Goal: Task Accomplishment & Management: Complete application form

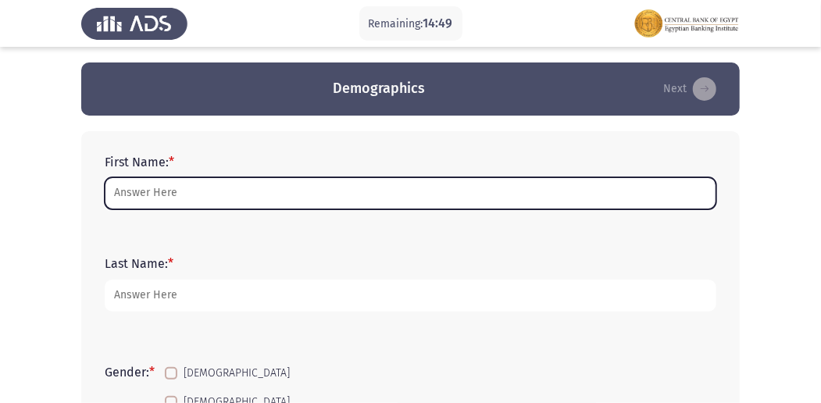
click at [476, 189] on input "First Name: *" at bounding box center [410, 193] width 611 height 32
type input "ب"
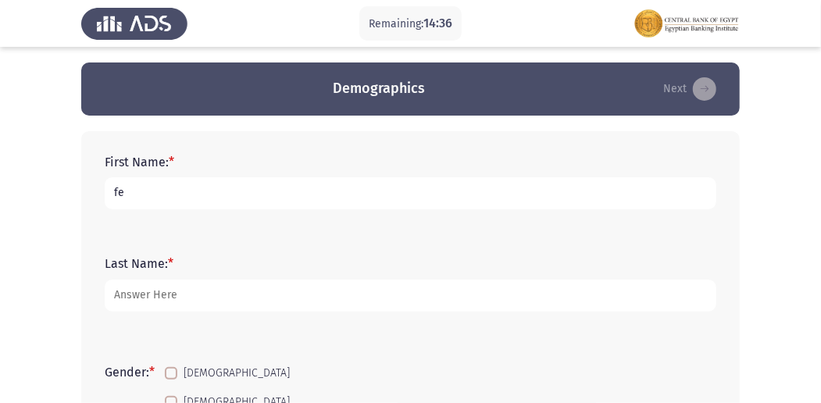
type input "f"
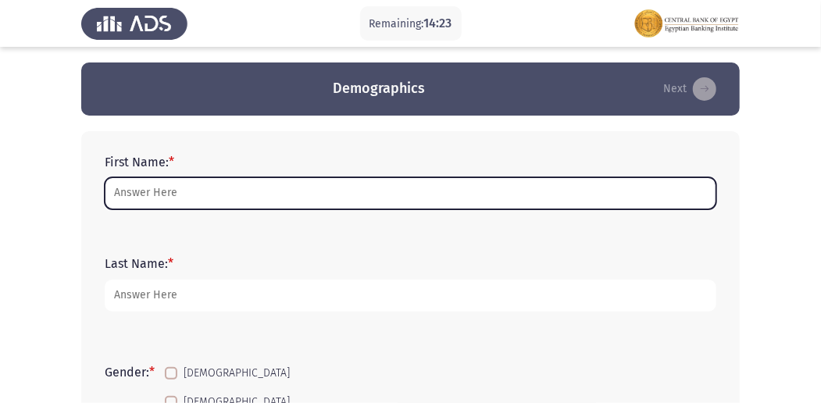
click at [149, 197] on input "First Name: *" at bounding box center [410, 193] width 611 height 32
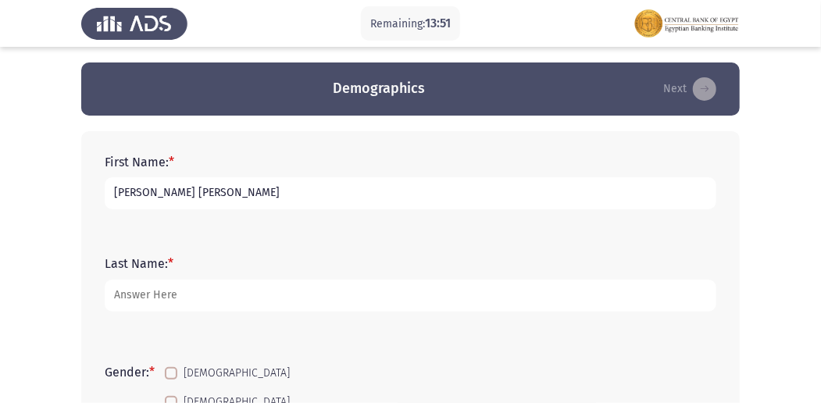
type input "[PERSON_NAME] [PERSON_NAME]"
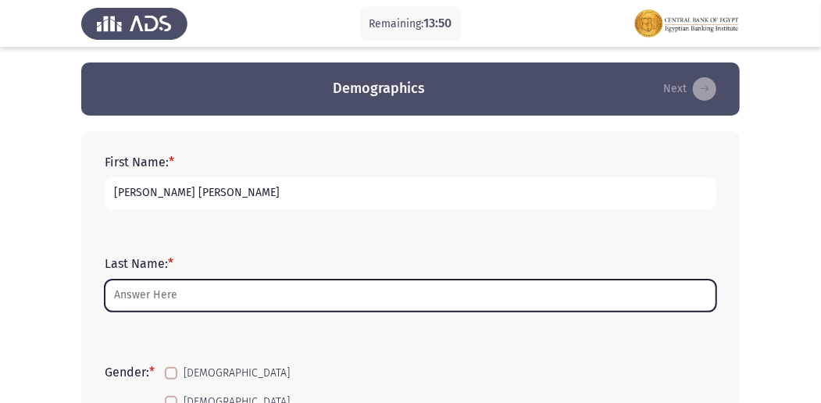
click at [209, 301] on input "Last Name: *" at bounding box center [410, 296] width 611 height 32
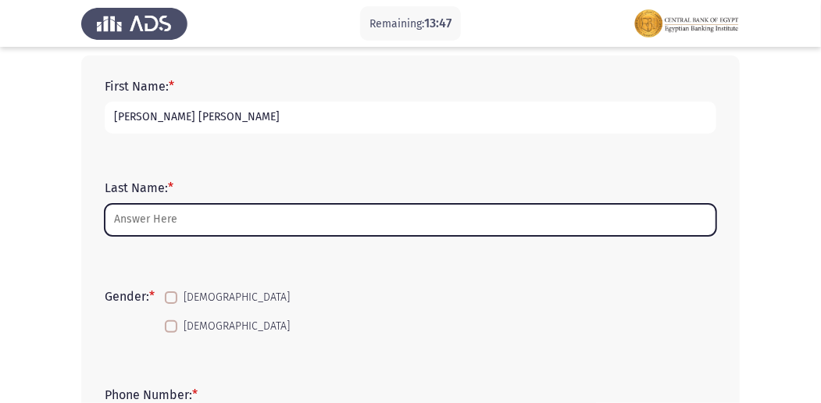
scroll to position [53, 0]
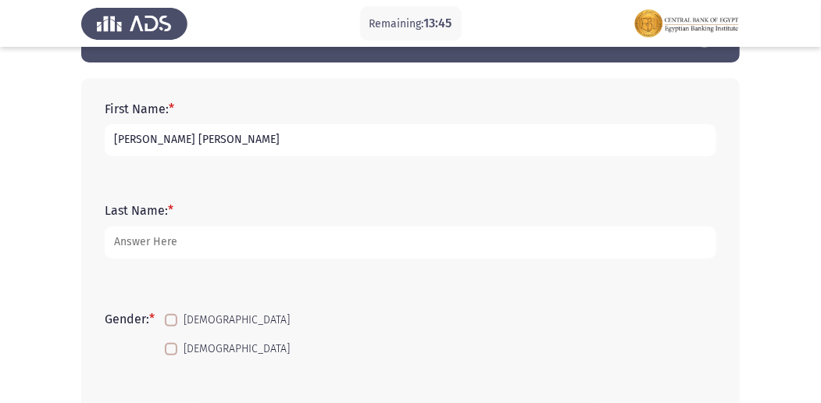
drag, startPoint x: 263, startPoint y: 141, endPoint x: 137, endPoint y: 128, distance: 126.3
click at [137, 128] on input "[PERSON_NAME] [PERSON_NAME]" at bounding box center [410, 140] width 611 height 32
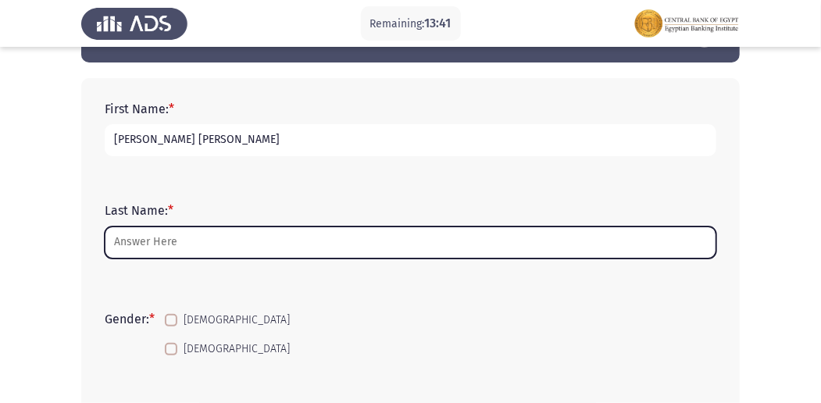
click at [206, 244] on input "Last Name: *" at bounding box center [410, 242] width 611 height 32
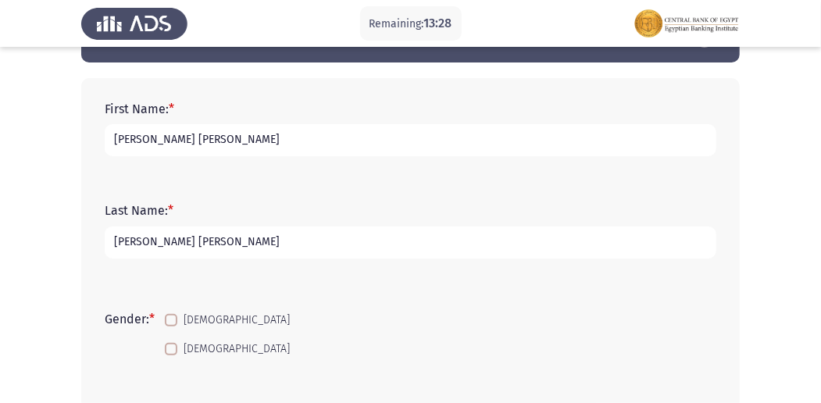
type input "[PERSON_NAME] [PERSON_NAME]"
drag, startPoint x: 252, startPoint y: 139, endPoint x: 137, endPoint y: 137, distance: 114.8
click at [137, 137] on input "[PERSON_NAME] [PERSON_NAME]" at bounding box center [410, 140] width 611 height 32
type input "feby"
click at [169, 343] on span at bounding box center [171, 349] width 12 height 12
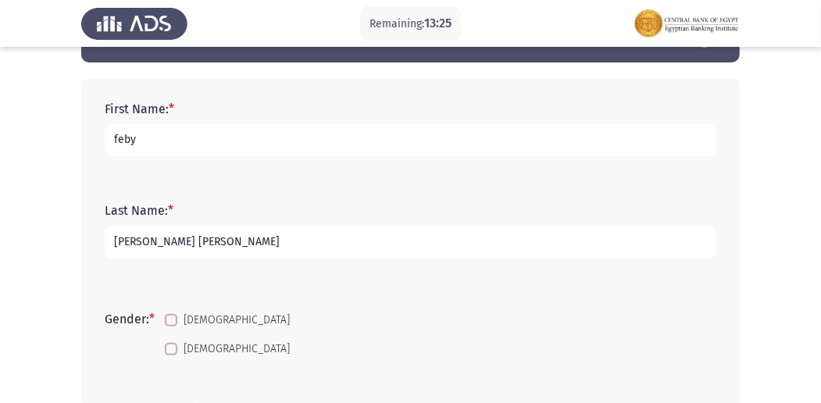
click at [170, 355] on input "[DEMOGRAPHIC_DATA]" at bounding box center [170, 355] width 1 height 1
checkbox input "true"
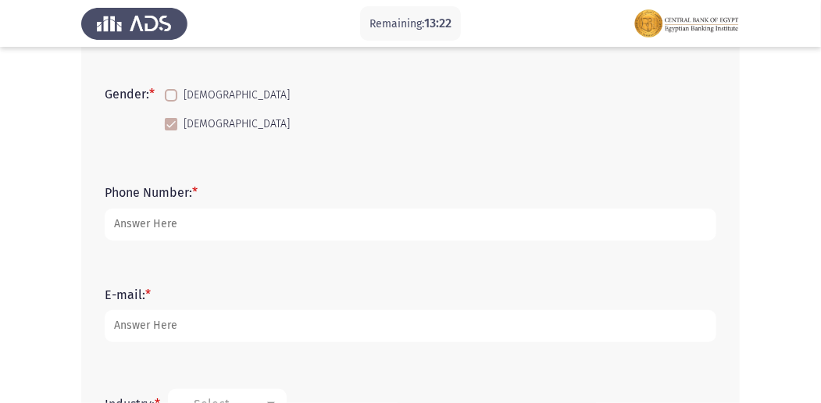
scroll to position [280, 0]
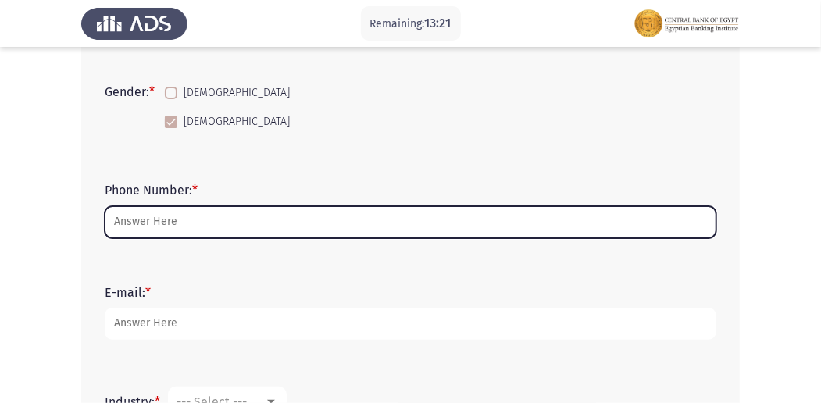
click at [317, 217] on input "Phone Number: *" at bounding box center [410, 222] width 611 height 32
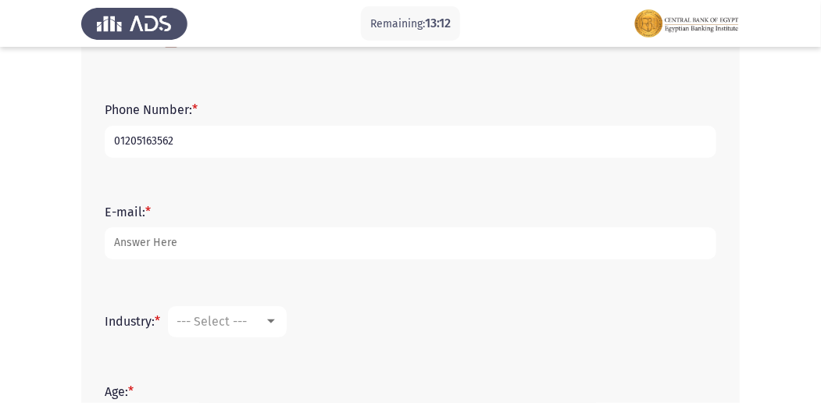
scroll to position [402, 0]
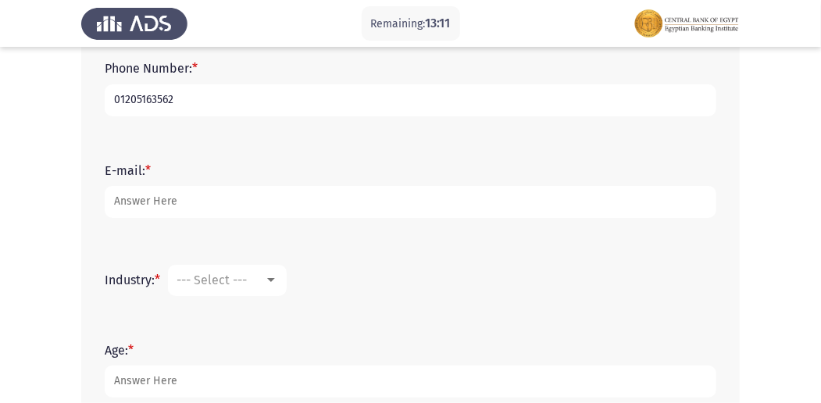
type input "01205163562"
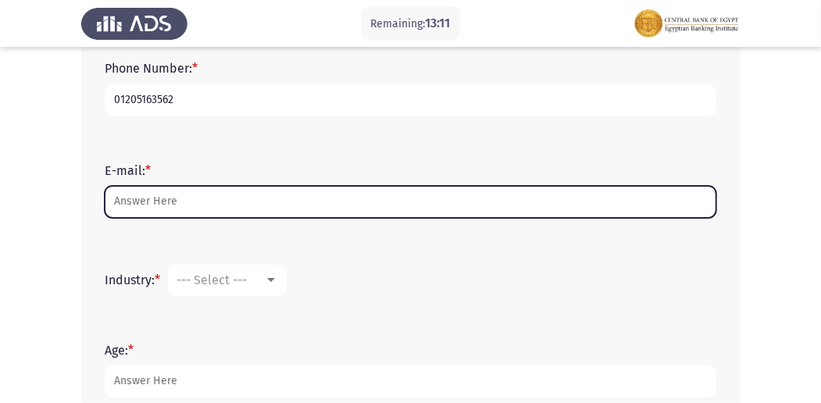
click at [352, 214] on input "E-mail: *" at bounding box center [410, 202] width 611 height 32
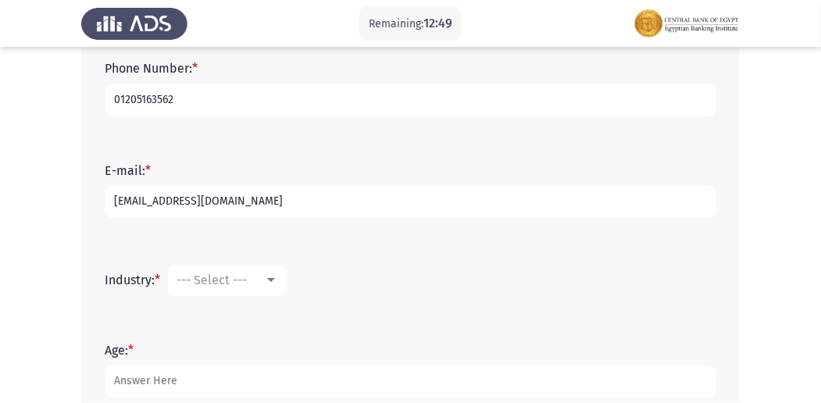
type input "[EMAIL_ADDRESS][DOMAIN_NAME]"
click at [234, 283] on span "--- Select ---" at bounding box center [211, 280] width 70 height 15
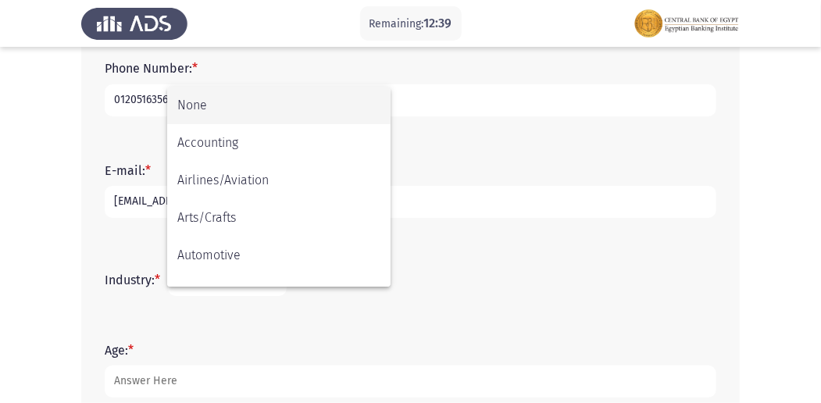
scroll to position [27, 0]
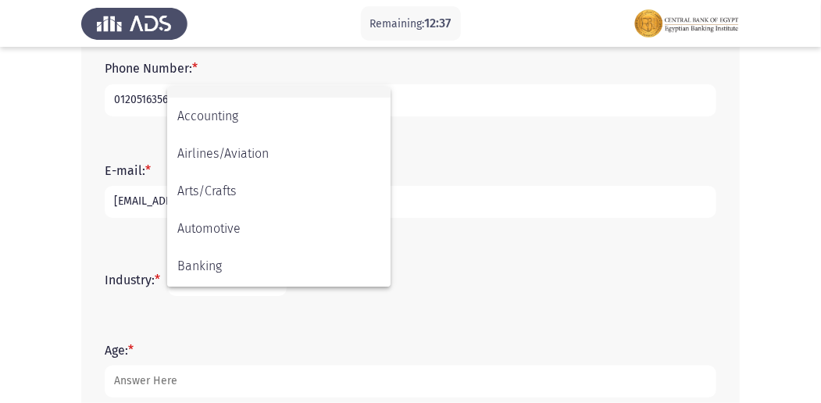
click at [772, 195] on div at bounding box center [410, 201] width 821 height 403
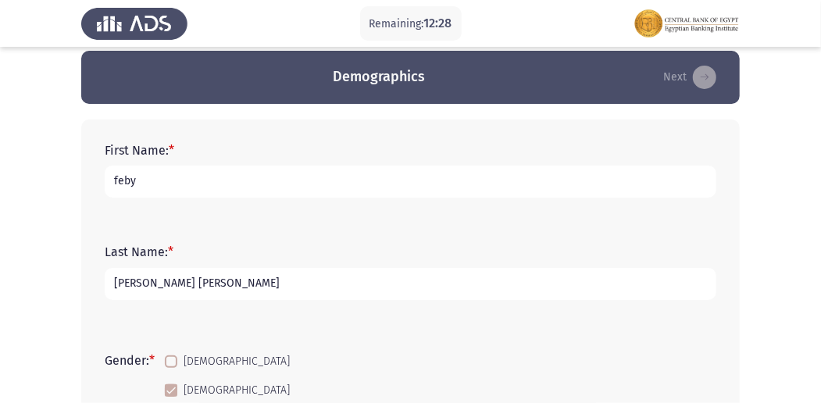
scroll to position [10, 0]
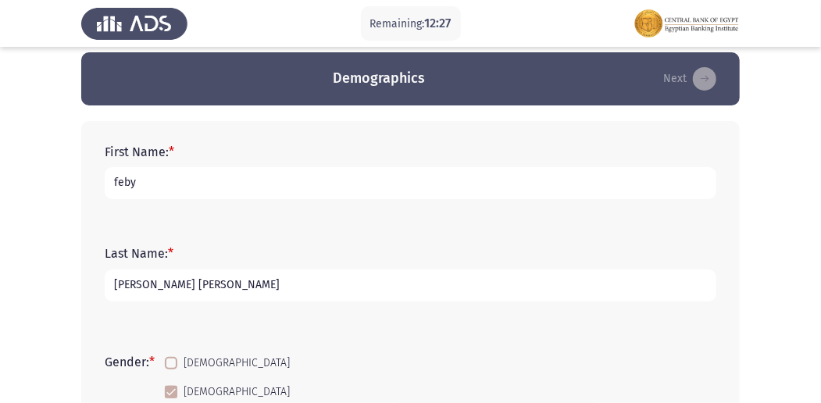
click at [316, 283] on input "[PERSON_NAME] [PERSON_NAME]" at bounding box center [410, 285] width 611 height 32
type input "s"
click at [242, 187] on input "feby" at bounding box center [410, 183] width 611 height 32
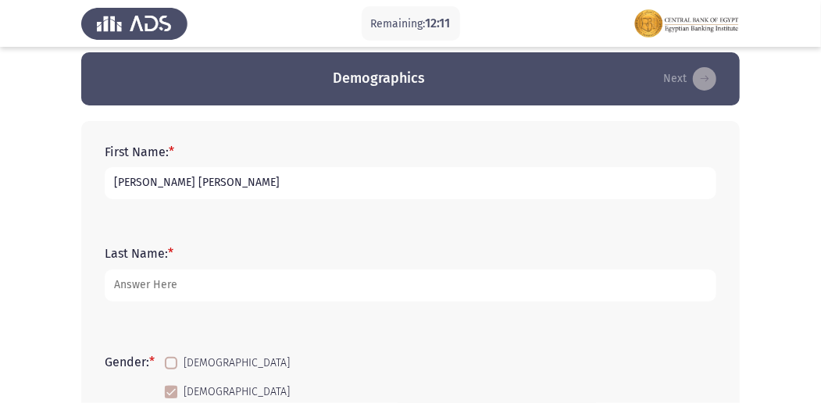
type input "[PERSON_NAME] [PERSON_NAME]"
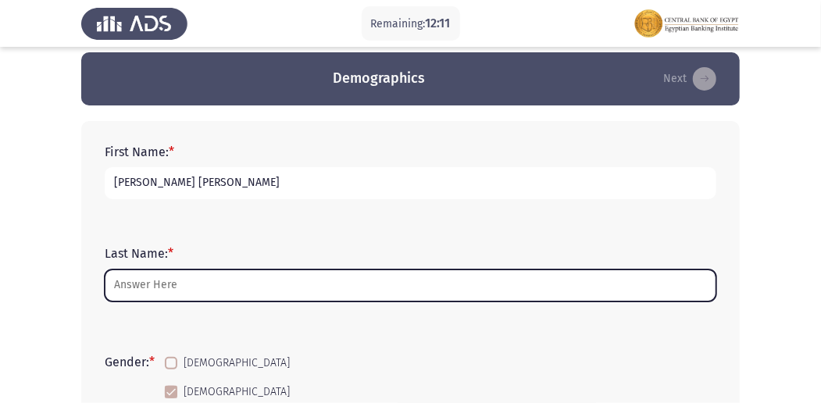
click at [194, 280] on input "Last Name: *" at bounding box center [410, 285] width 611 height 32
type input "b"
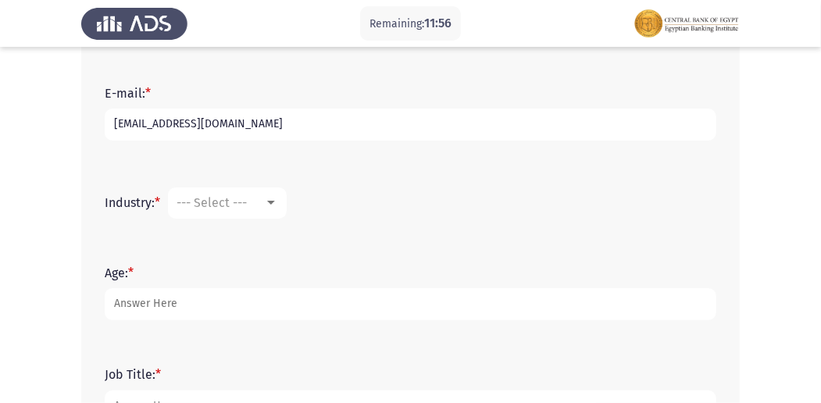
scroll to position [502, 0]
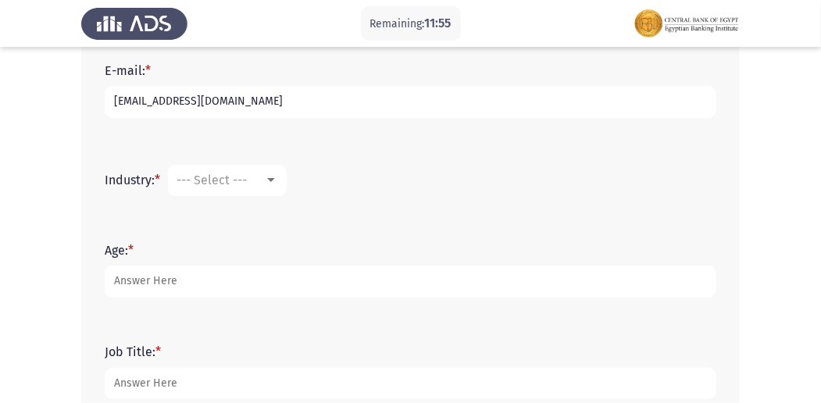
type input "BDC"
click at [262, 178] on div "--- Select ---" at bounding box center [219, 180] width 87 height 15
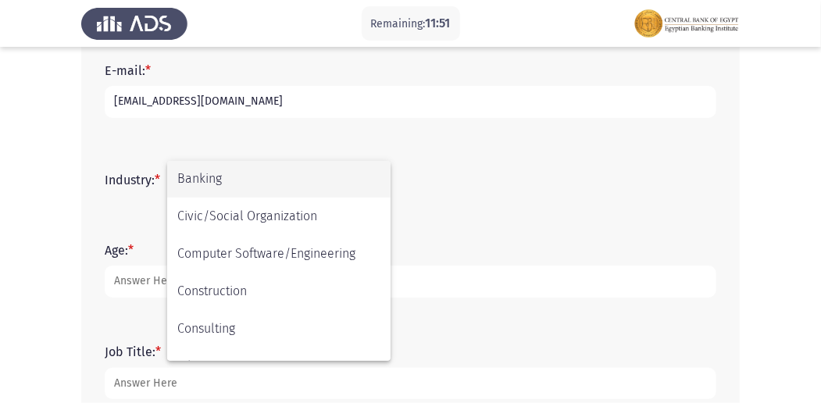
click at [262, 166] on span "Banking" at bounding box center [278, 178] width 203 height 37
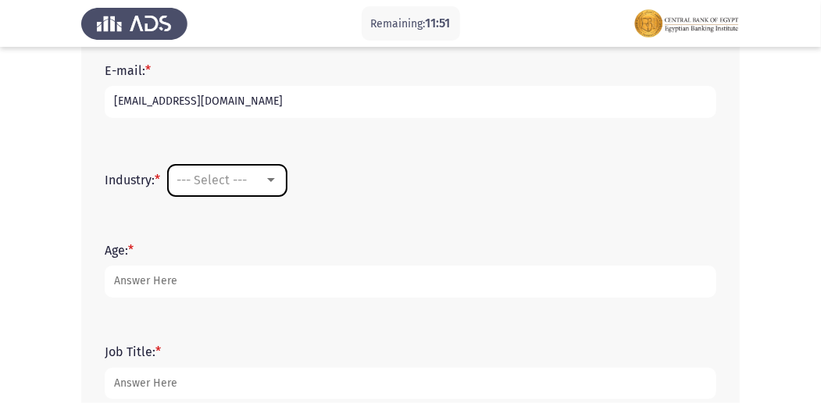
scroll to position [187, 0]
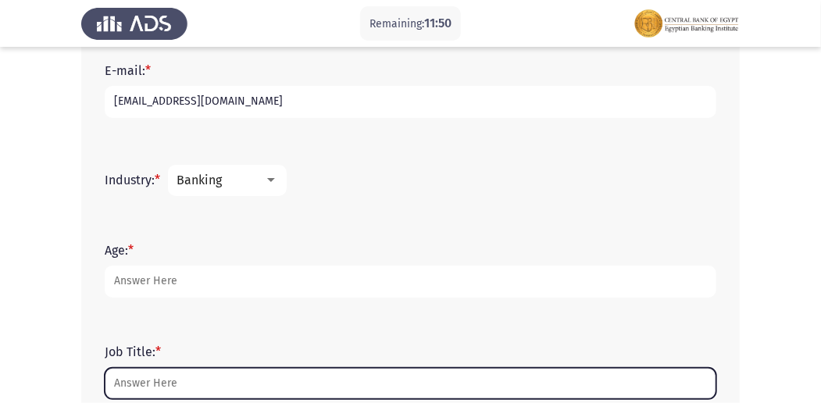
click at [192, 376] on input "Job Title: *" at bounding box center [410, 384] width 611 height 32
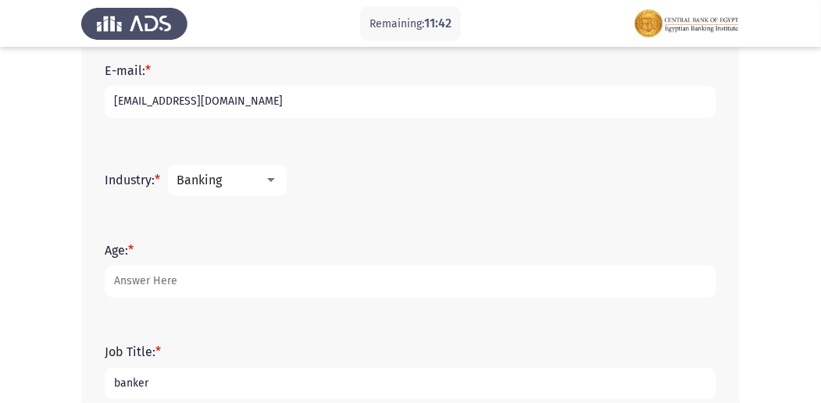
type input "banker"
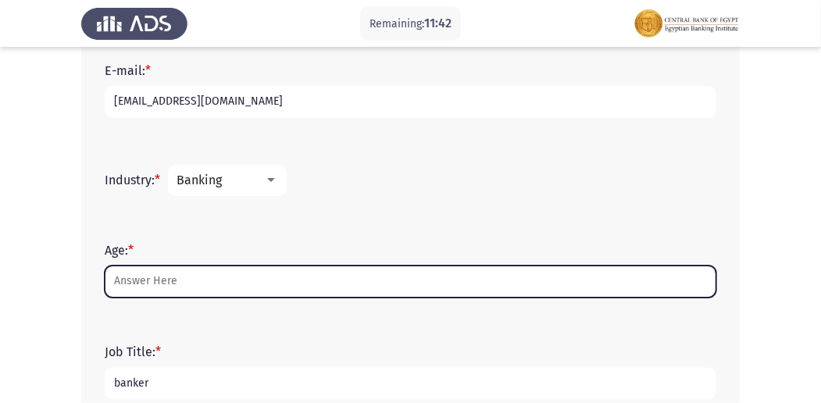
click at [267, 284] on input "Age: *" at bounding box center [410, 282] width 611 height 32
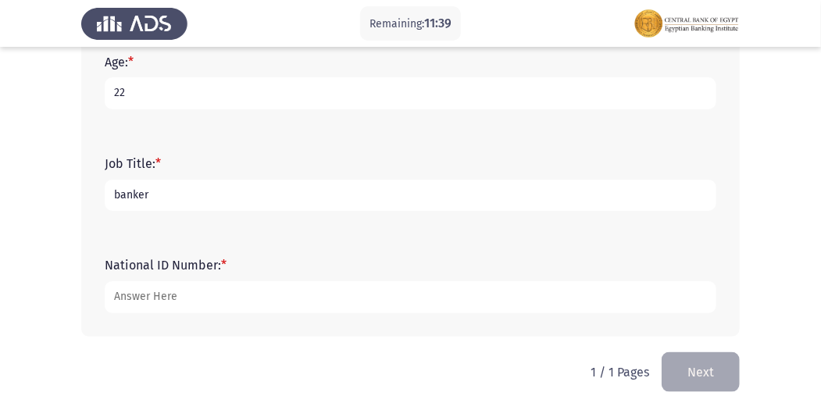
scroll to position [701, 0]
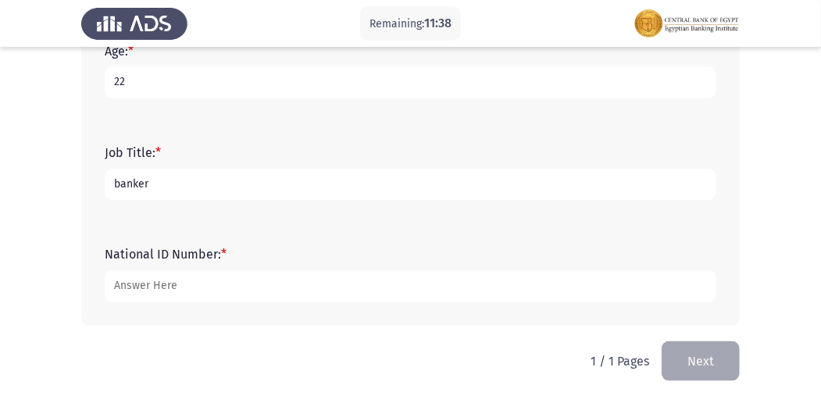
type input "22"
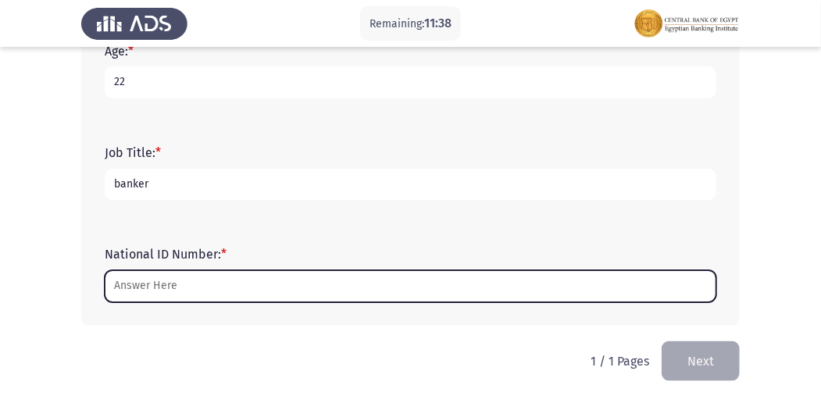
click at [406, 284] on input "National ID Number: *" at bounding box center [410, 286] width 611 height 32
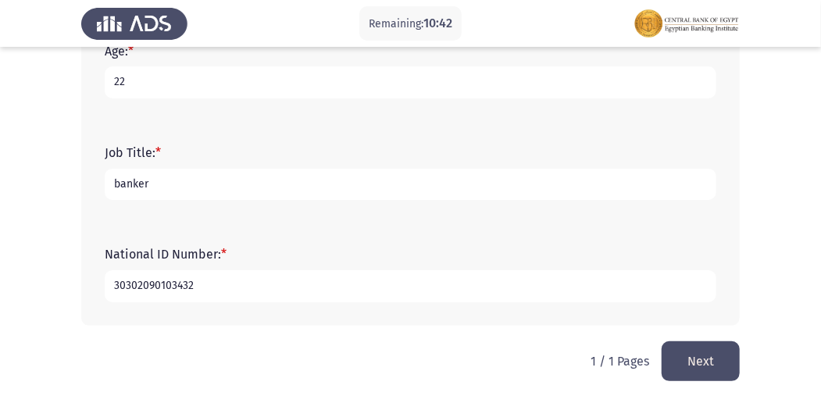
type input "30302090103432"
click at [708, 358] on button "Next" at bounding box center [700, 361] width 78 height 40
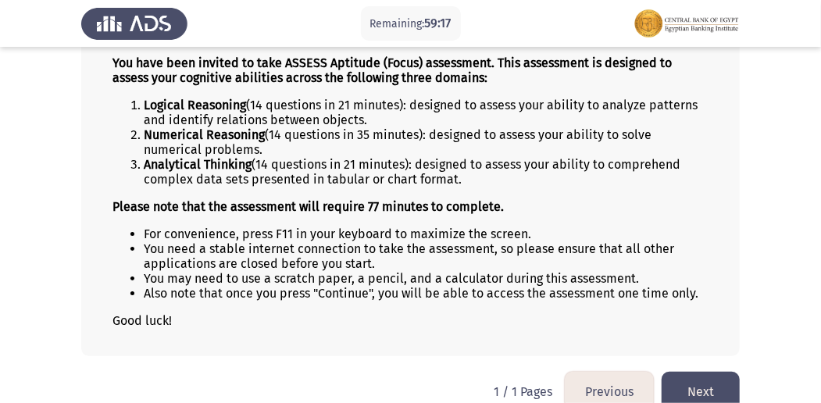
scroll to position [151, 0]
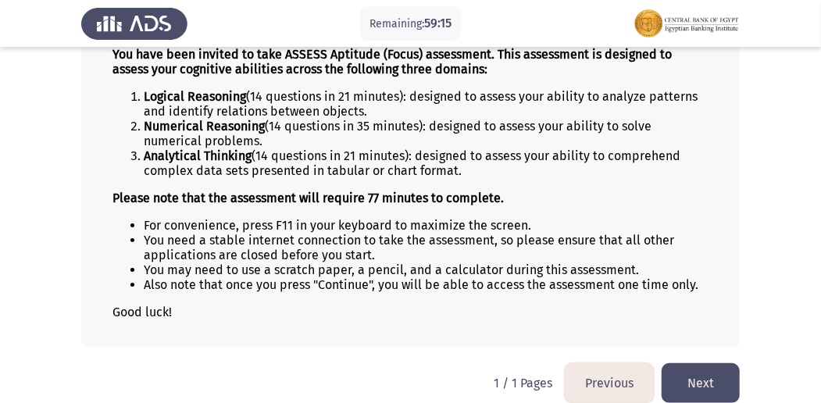
click at [697, 380] on button "Next" at bounding box center [700, 383] width 78 height 40
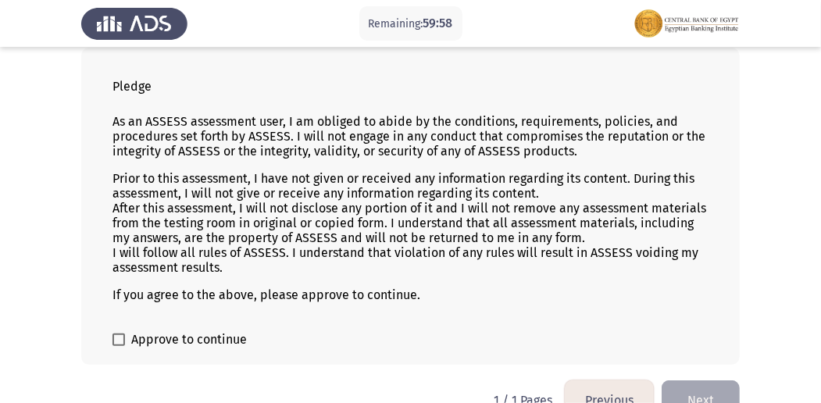
scroll to position [113, 0]
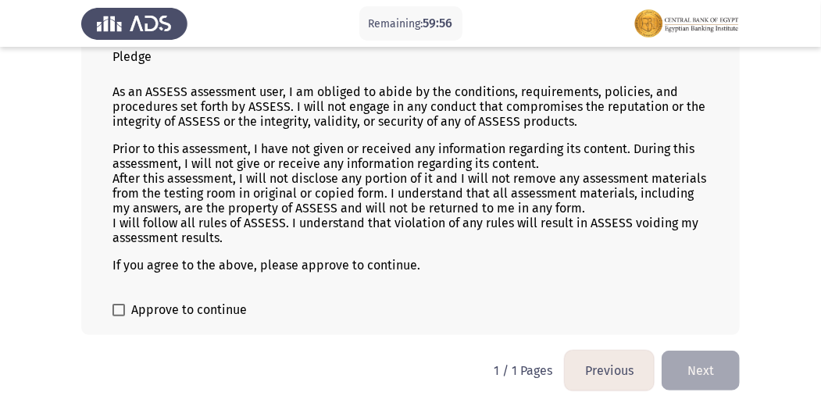
click at [179, 305] on span "Approve to continue" at bounding box center [189, 310] width 116 height 19
click at [119, 316] on input "Approve to continue" at bounding box center [118, 316] width 1 height 1
checkbox input "true"
click at [714, 358] on button "Next" at bounding box center [700, 371] width 78 height 40
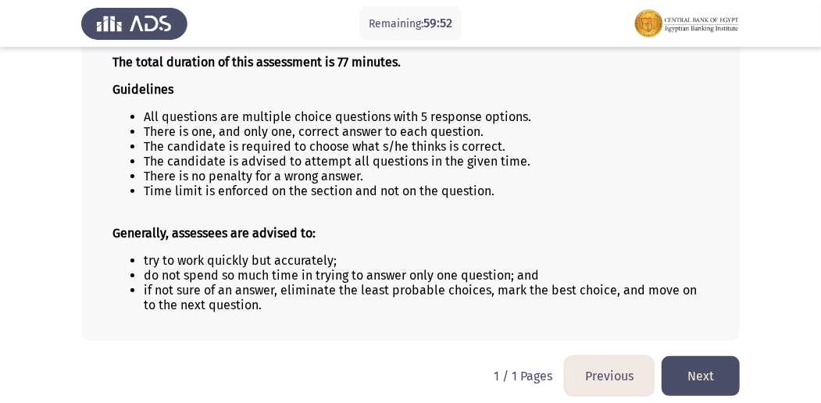
scroll to position [144, 0]
click at [710, 368] on button "Next" at bounding box center [700, 375] width 78 height 40
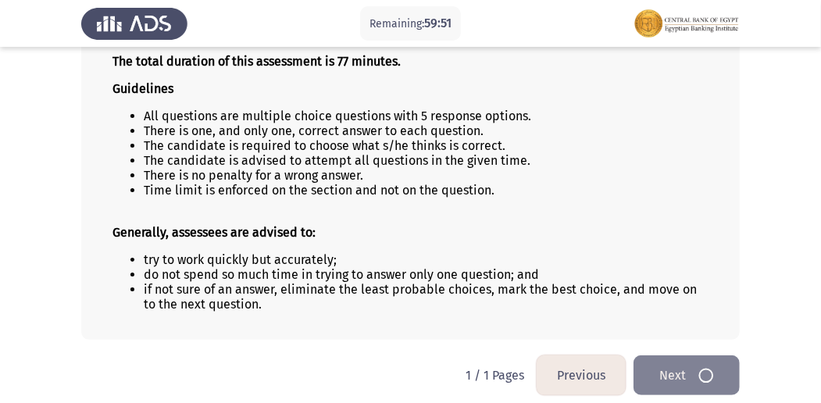
scroll to position [0, 0]
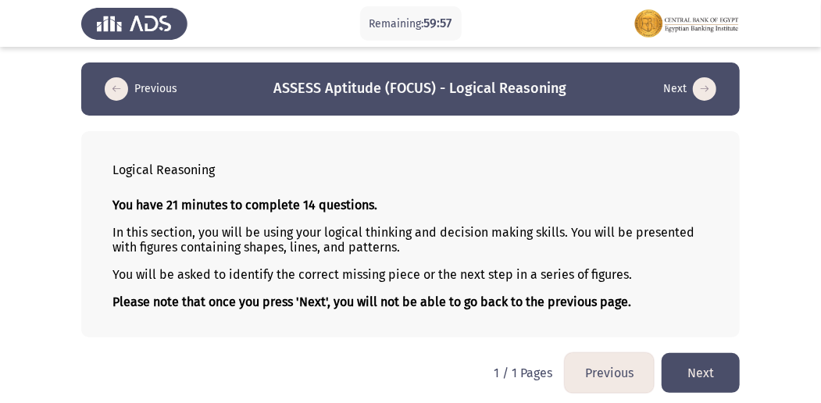
click at [701, 358] on button "Next" at bounding box center [700, 373] width 78 height 40
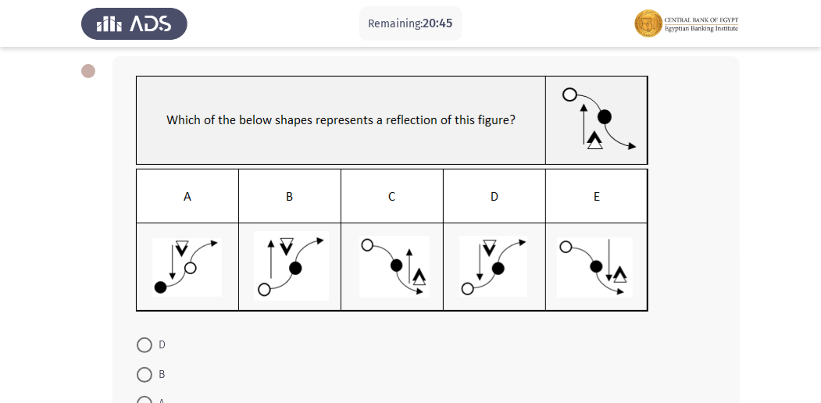
scroll to position [79, 0]
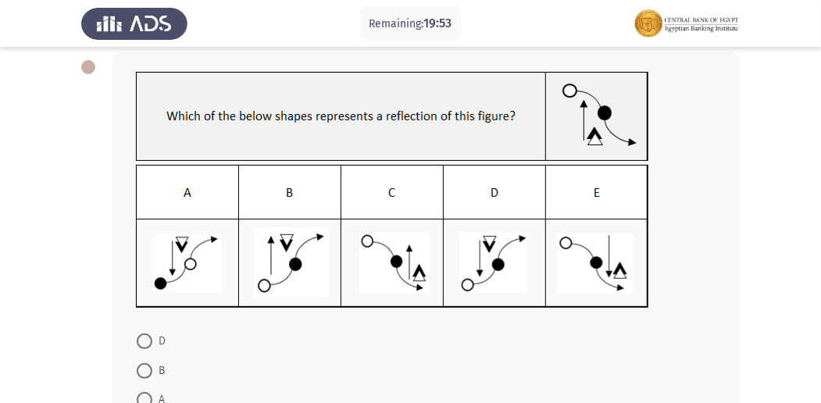
drag, startPoint x: 818, startPoint y: 211, endPoint x: 811, endPoint y: 265, distance: 54.3
click at [812, 265] on app-assessment-container "Remaining: 19:53 Previous ASSESS Aptitude (FOCUS) - Logical Reasoning Next D B …" at bounding box center [410, 246] width 821 height 524
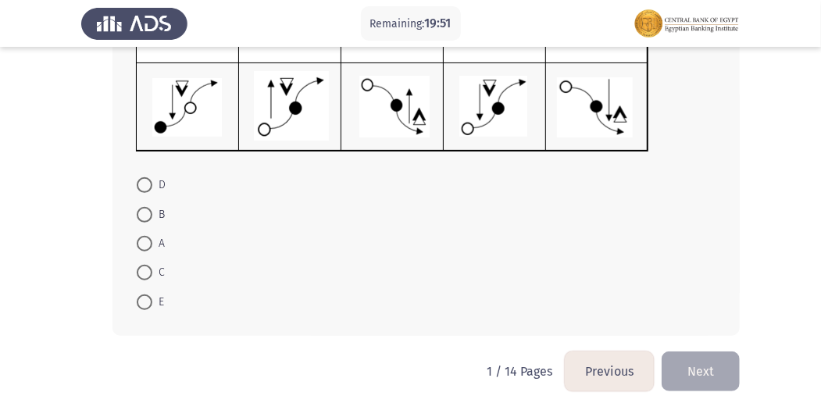
scroll to position [244, 0]
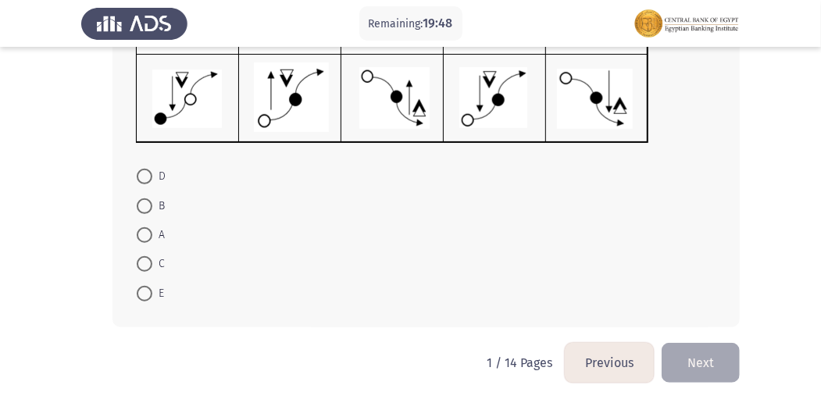
click at [143, 178] on span at bounding box center [145, 177] width 16 height 16
click at [143, 178] on input "D" at bounding box center [145, 177] width 16 height 16
radio input "true"
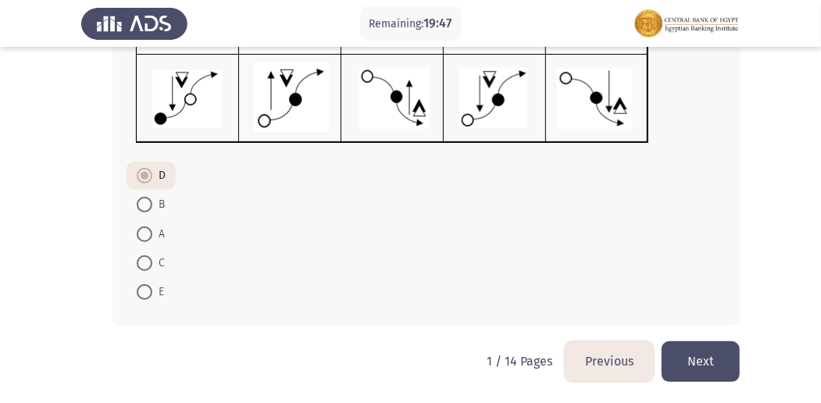
click at [702, 355] on button "Next" at bounding box center [700, 361] width 78 height 40
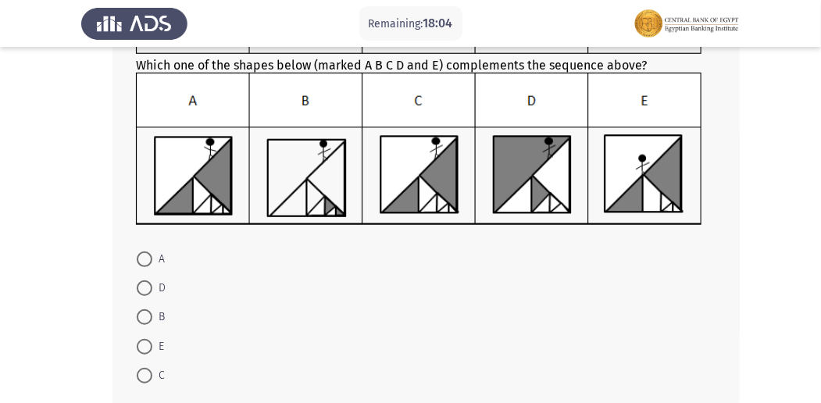
scroll to position [214, 0]
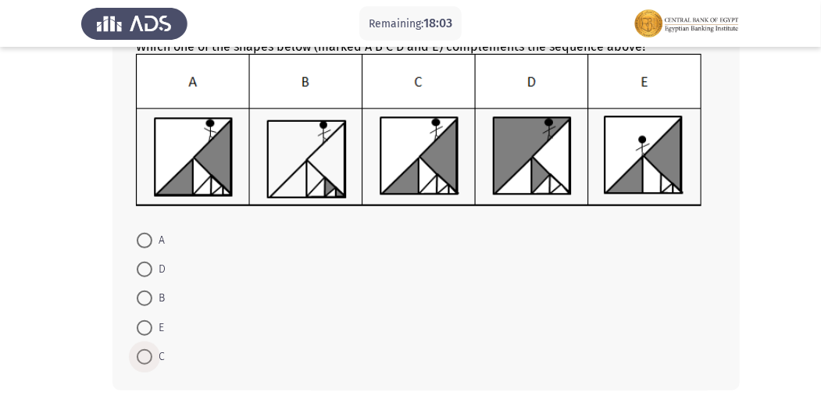
click at [147, 361] on span at bounding box center [145, 357] width 16 height 16
click at [147, 361] on input "C" at bounding box center [145, 357] width 16 height 16
radio input "true"
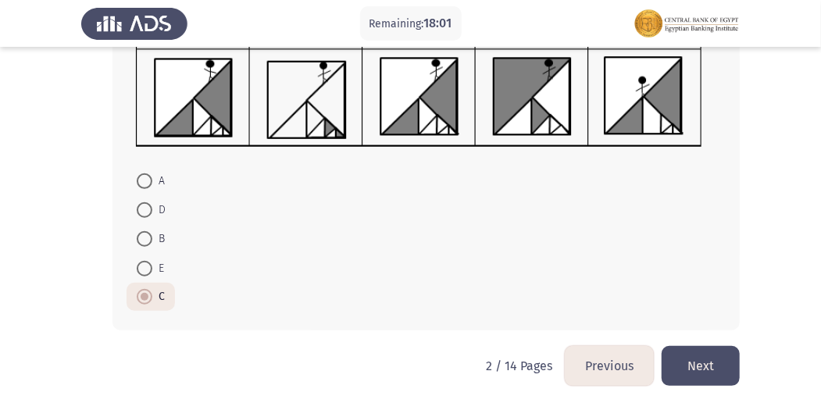
scroll to position [276, 0]
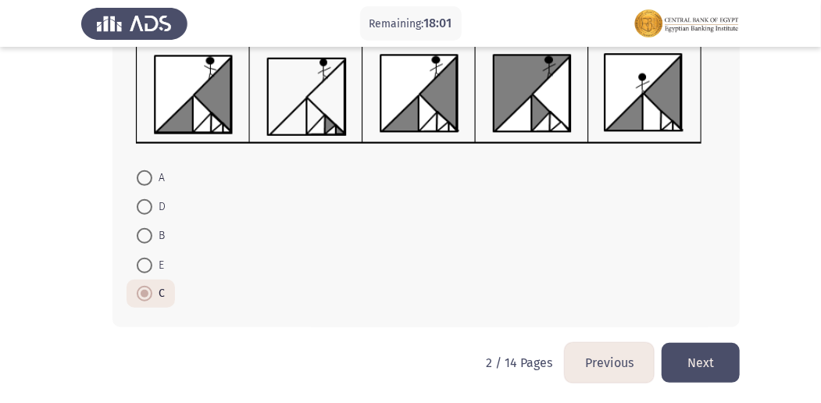
click at [717, 353] on button "Next" at bounding box center [700, 363] width 78 height 40
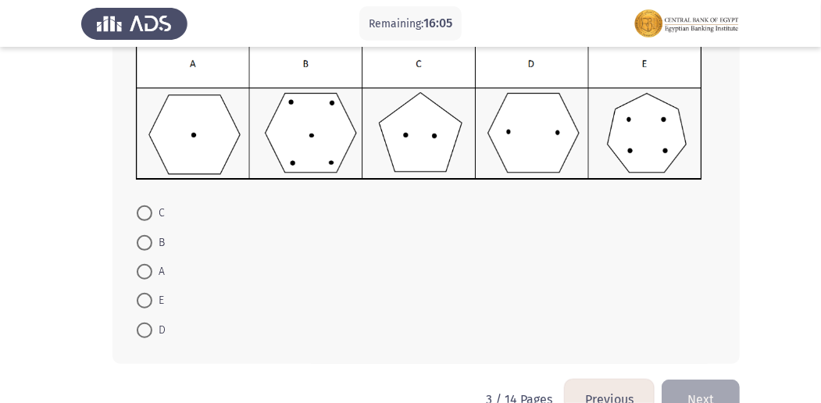
scroll to position [228, 0]
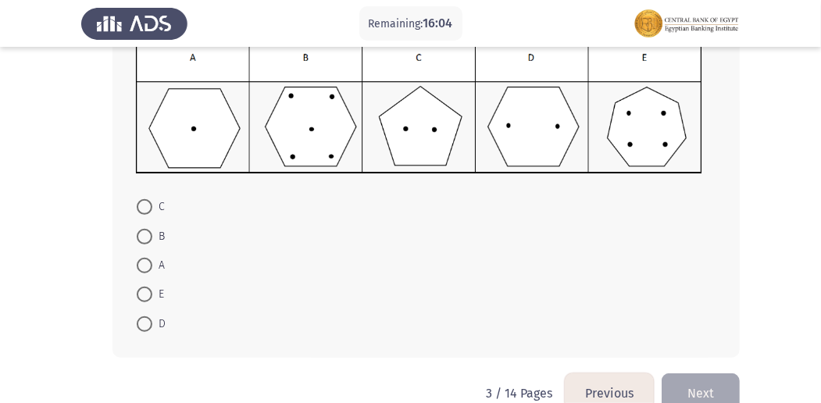
click at [141, 326] on span at bounding box center [145, 324] width 16 height 16
click at [141, 326] on input "D" at bounding box center [145, 324] width 16 height 16
radio input "true"
click at [711, 389] on button "Next" at bounding box center [700, 392] width 78 height 40
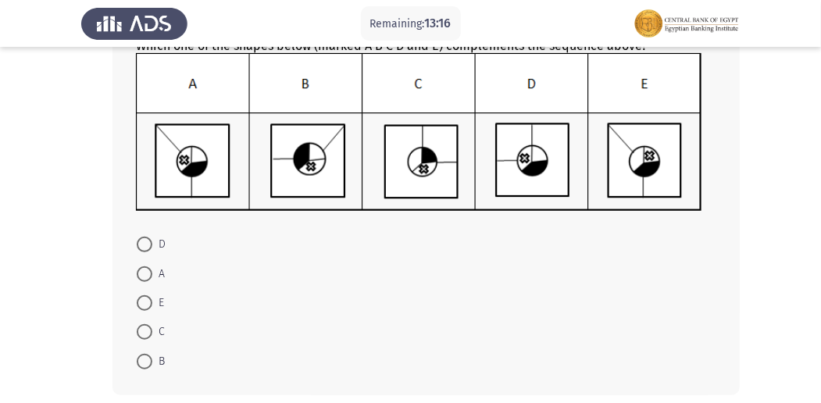
scroll to position [239, 0]
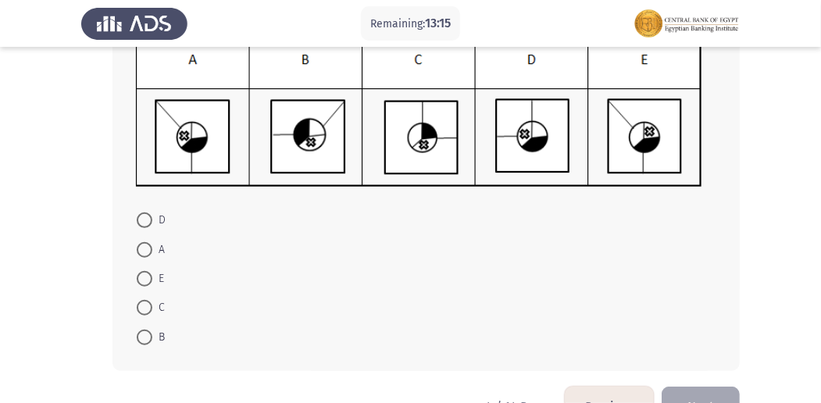
click at [142, 272] on span at bounding box center [145, 279] width 16 height 16
click at [142, 272] on input "E" at bounding box center [145, 279] width 16 height 16
radio input "true"
click at [699, 397] on button "Next" at bounding box center [700, 405] width 78 height 40
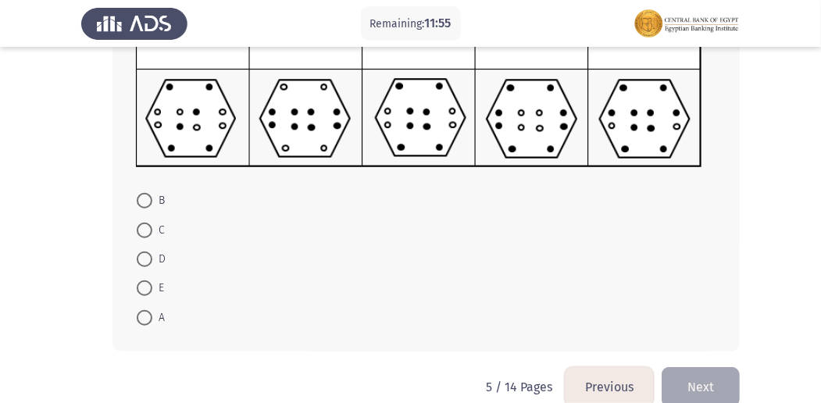
scroll to position [308, 0]
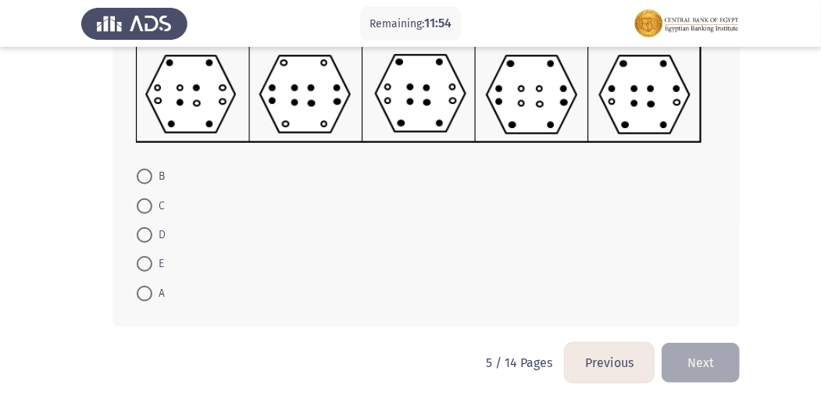
click at [134, 259] on mat-radio-button "E" at bounding box center [151, 263] width 48 height 29
click at [138, 256] on span at bounding box center [145, 264] width 16 height 16
click at [138, 256] on input "E" at bounding box center [145, 264] width 16 height 16
radio input "true"
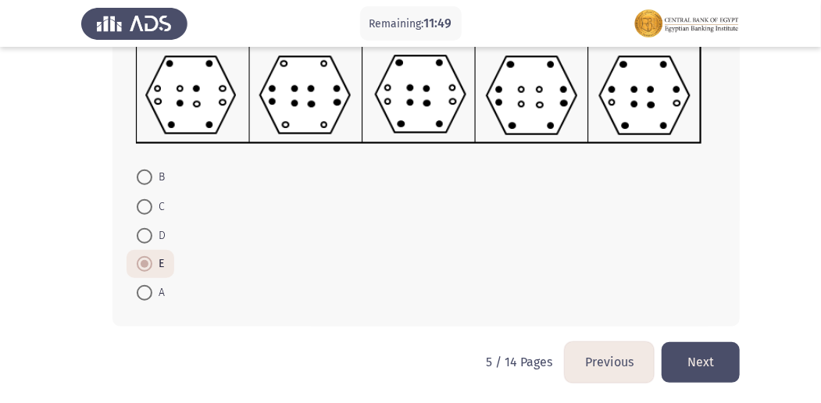
click at [714, 355] on button "Next" at bounding box center [700, 362] width 78 height 40
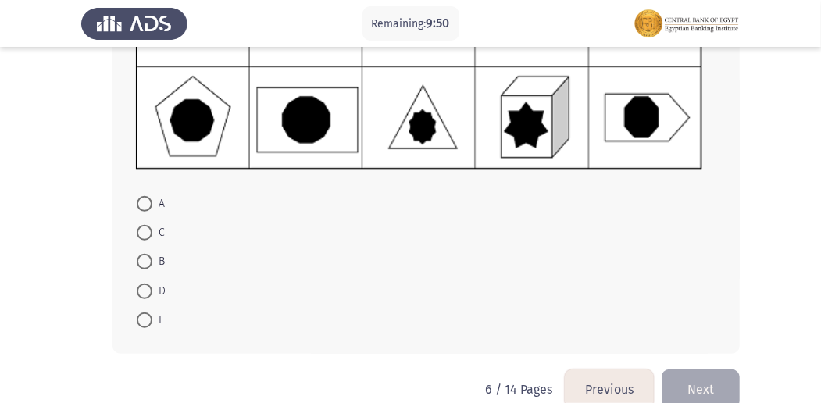
scroll to position [251, 0]
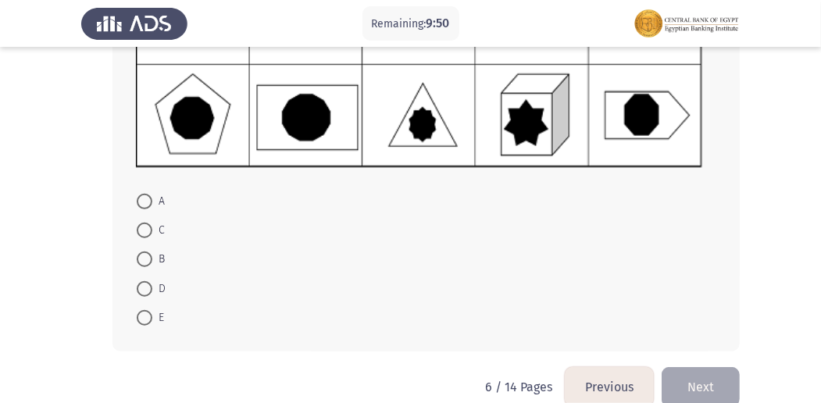
click at [133, 228] on mat-radio-button "C" at bounding box center [151, 230] width 48 height 29
click at [143, 230] on span at bounding box center [145, 231] width 16 height 16
click at [143, 230] on input "C" at bounding box center [145, 231] width 16 height 16
radio input "true"
click at [704, 382] on button "Next" at bounding box center [700, 386] width 78 height 40
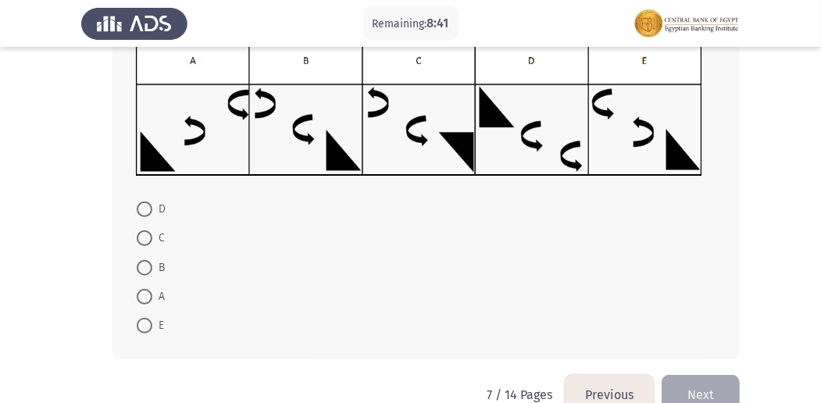
scroll to position [234, 0]
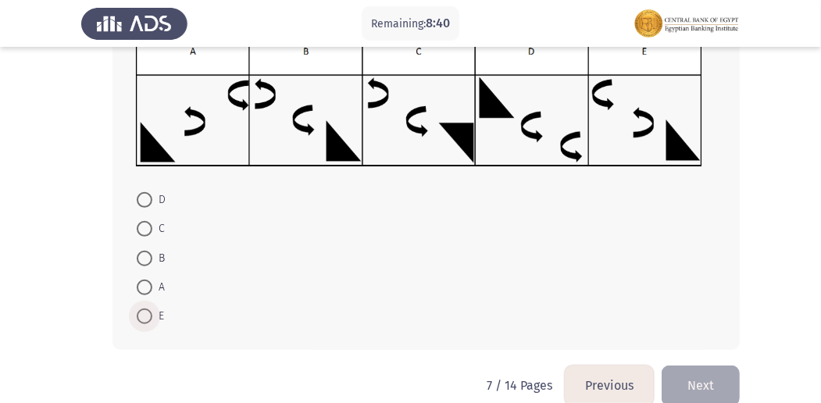
click at [141, 315] on span at bounding box center [145, 316] width 16 height 16
click at [141, 315] on input "E" at bounding box center [145, 316] width 16 height 16
radio input "true"
click at [693, 373] on button "Next" at bounding box center [700, 385] width 78 height 40
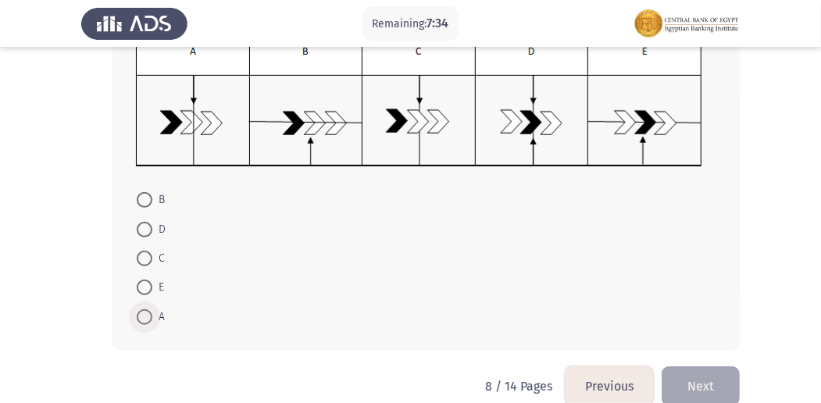
click at [144, 312] on span at bounding box center [145, 317] width 16 height 16
click at [144, 312] on input "A" at bounding box center [145, 317] width 16 height 16
radio input "true"
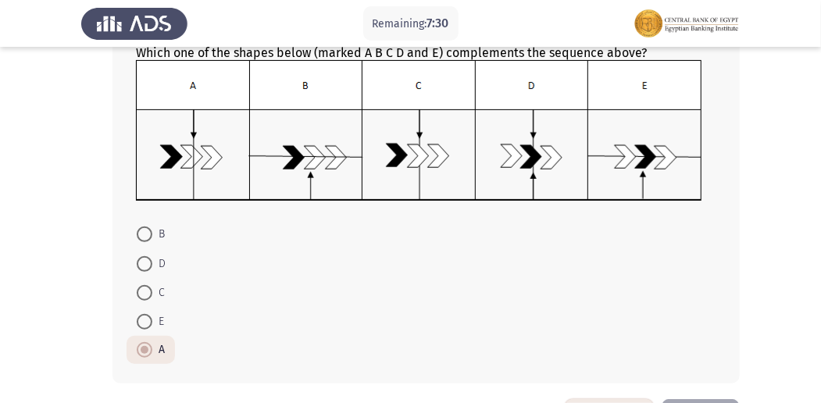
scroll to position [257, 0]
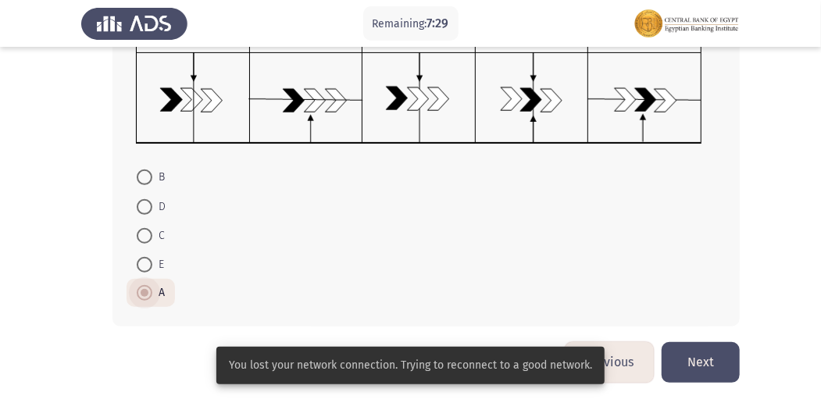
click at [141, 289] on span at bounding box center [145, 293] width 8 height 8
click at [141, 289] on input "A" at bounding box center [145, 293] width 16 height 16
click at [145, 293] on span at bounding box center [145, 293] width 8 height 8
click at [145, 293] on input "A" at bounding box center [145, 293] width 16 height 16
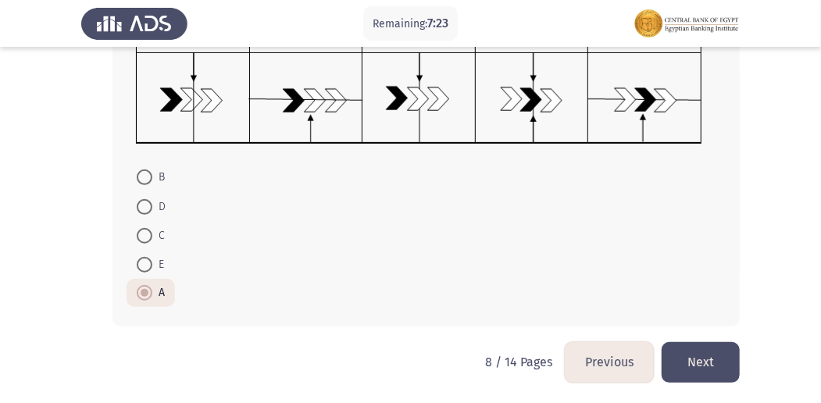
click at [698, 354] on button "Next" at bounding box center [700, 362] width 78 height 40
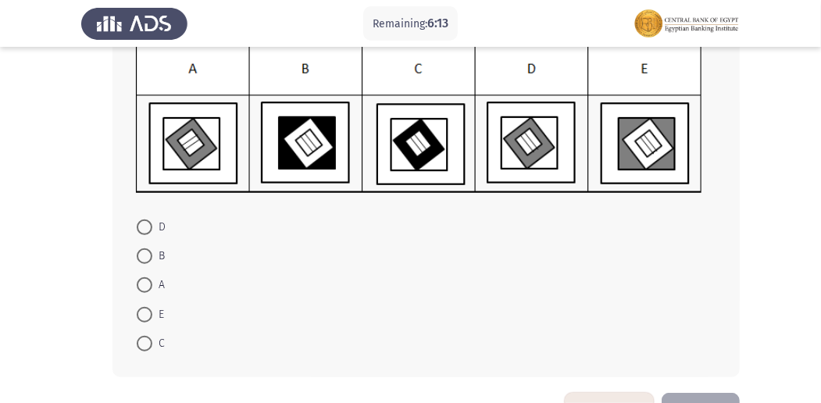
scroll to position [278, 0]
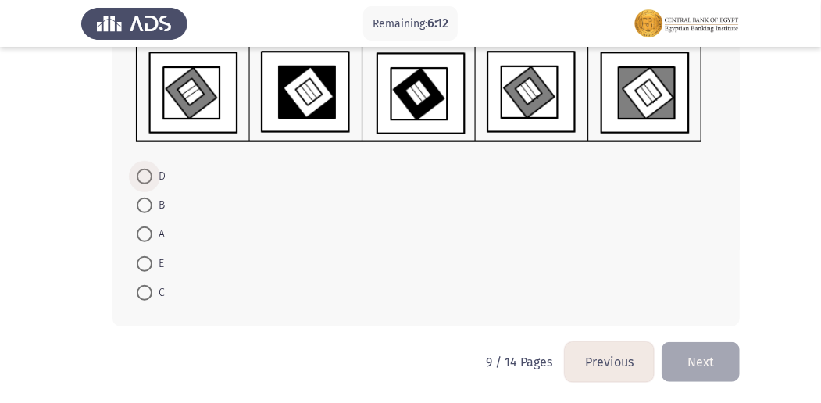
click at [142, 176] on span at bounding box center [145, 177] width 16 height 16
click at [142, 176] on input "D" at bounding box center [145, 177] width 16 height 16
radio input "true"
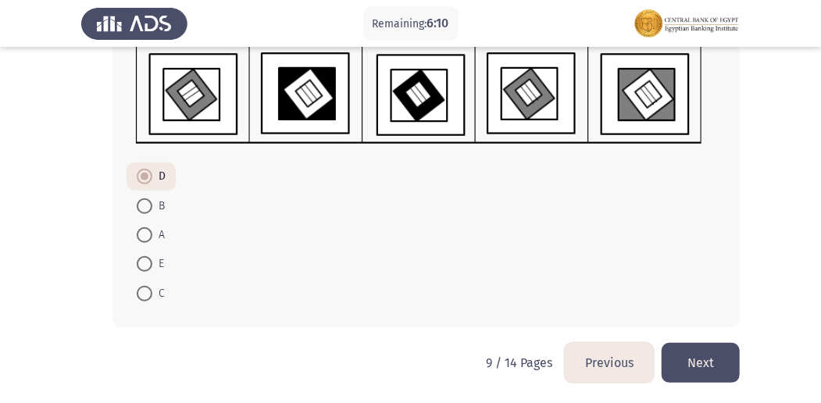
click at [693, 351] on button "Next" at bounding box center [700, 363] width 78 height 40
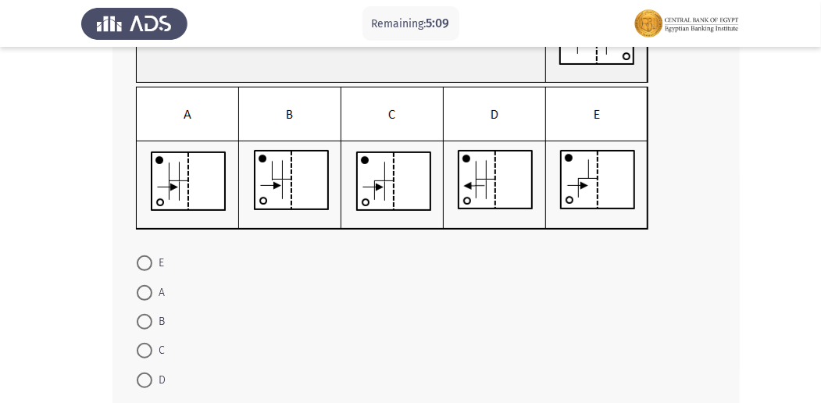
scroll to position [244, 0]
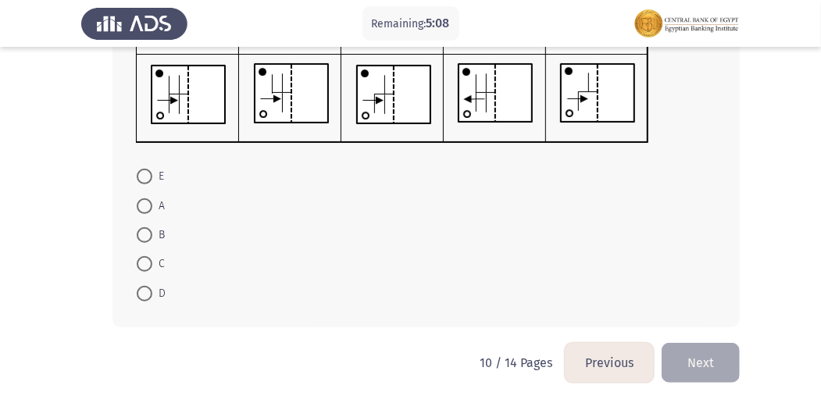
click at [152, 171] on span "E" at bounding box center [158, 176] width 12 height 19
click at [152, 171] on input "E" at bounding box center [145, 177] width 16 height 16
radio input "true"
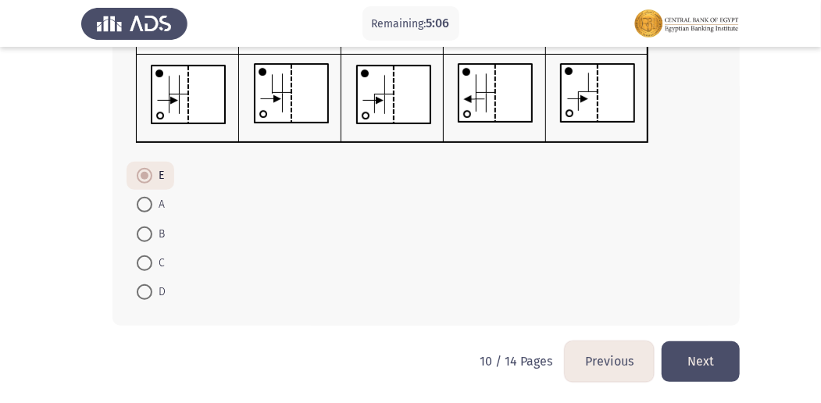
click at [709, 356] on button "Next" at bounding box center [700, 361] width 78 height 40
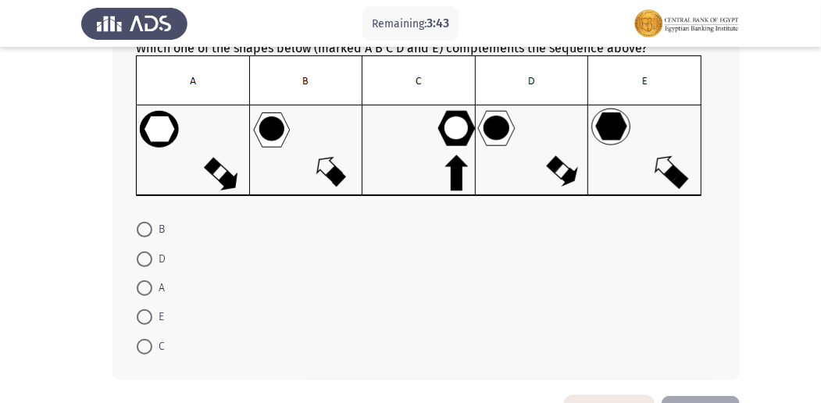
scroll to position [219, 0]
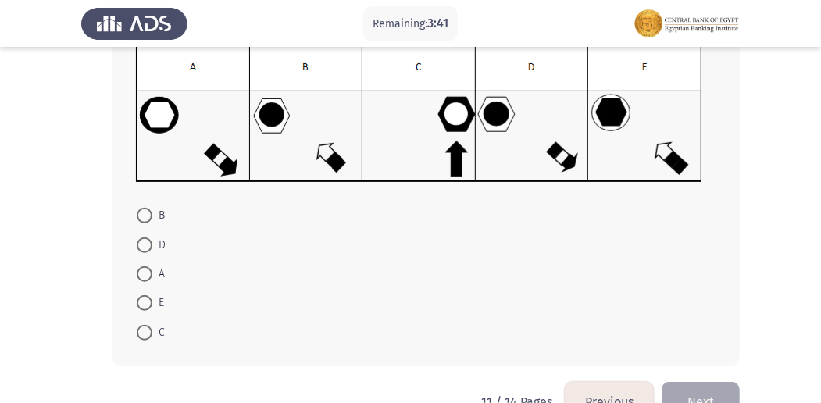
click at [139, 216] on span at bounding box center [145, 216] width 16 height 16
click at [139, 216] on input "B" at bounding box center [145, 216] width 16 height 16
radio input "true"
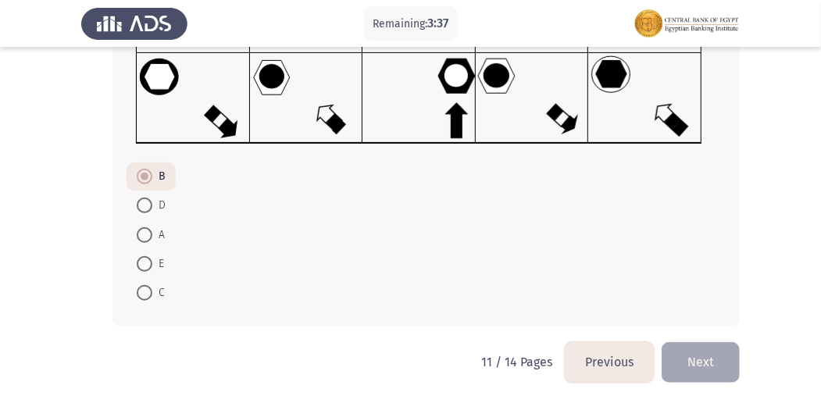
click at [703, 357] on button "Next" at bounding box center [700, 362] width 78 height 40
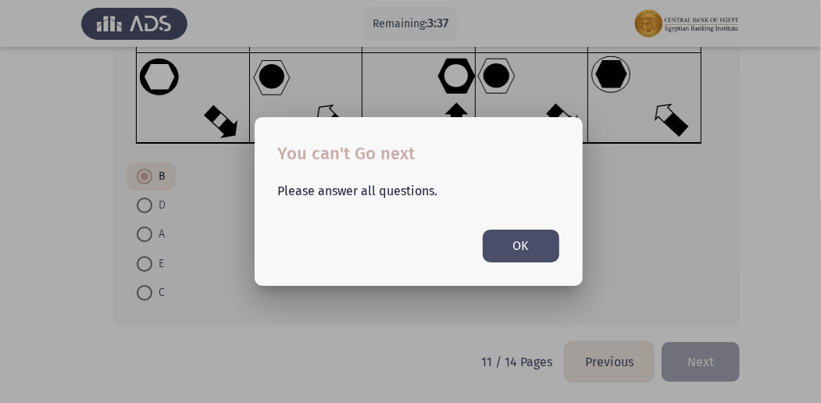
scroll to position [0, 0]
click at [497, 242] on button "OK" at bounding box center [521, 246] width 77 height 32
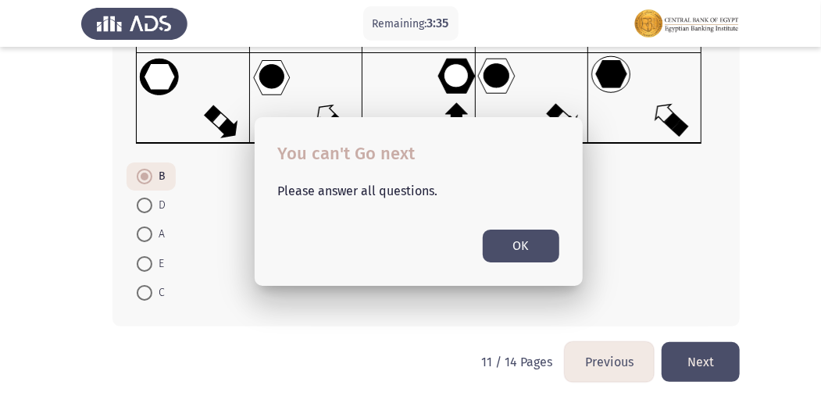
scroll to position [257, 0]
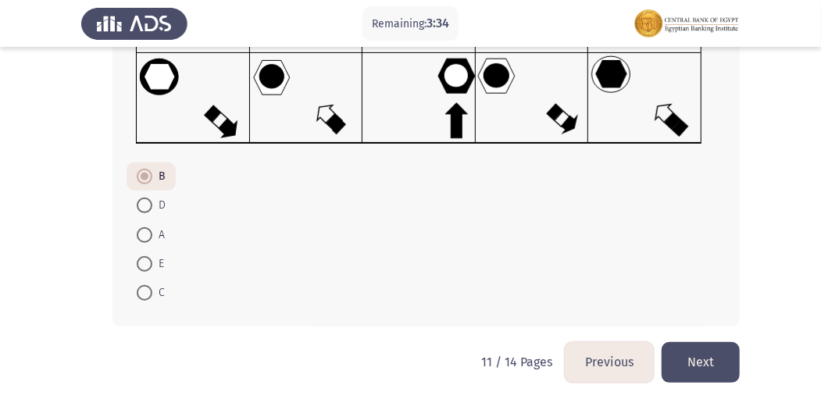
click at [699, 350] on button "Next" at bounding box center [700, 362] width 78 height 40
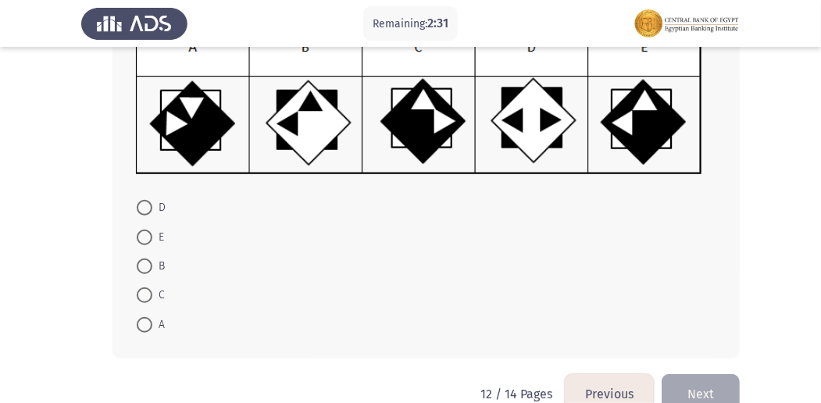
scroll to position [255, 0]
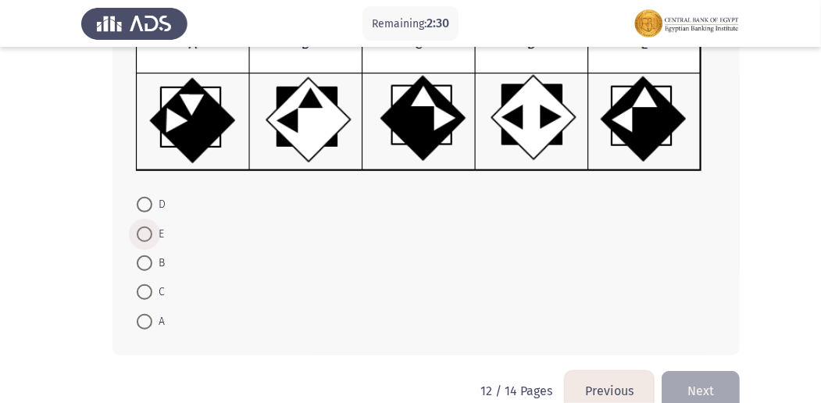
click at [151, 226] on span at bounding box center [145, 234] width 16 height 16
click at [151, 226] on input "E" at bounding box center [145, 234] width 16 height 16
radio input "true"
click at [724, 387] on button "Next" at bounding box center [700, 389] width 78 height 40
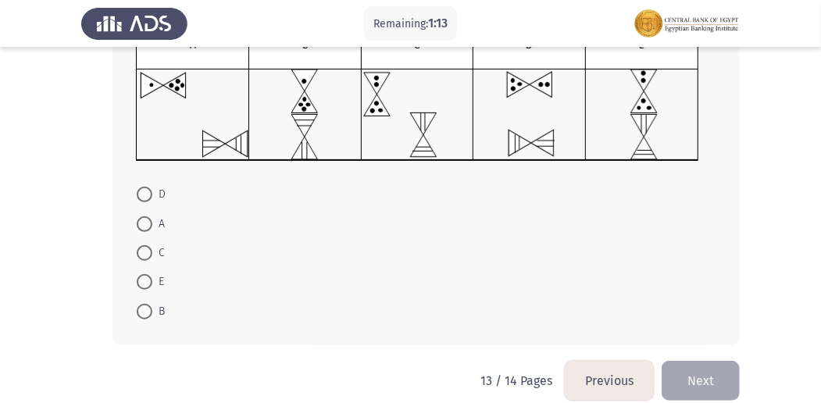
scroll to position [255, 0]
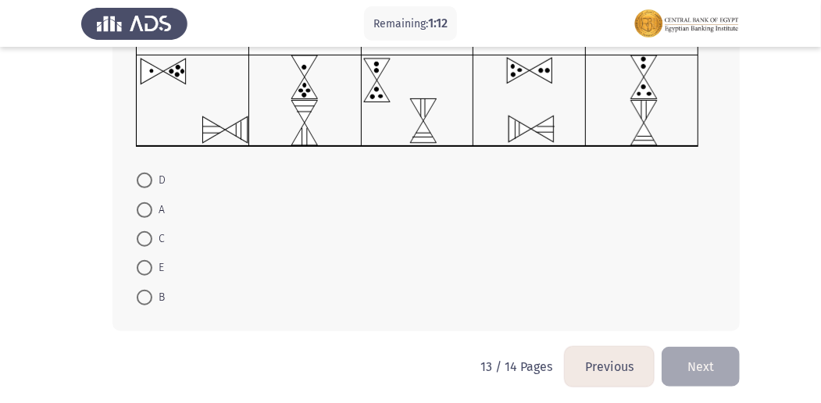
click at [151, 178] on span at bounding box center [145, 181] width 16 height 16
click at [151, 178] on input "D" at bounding box center [145, 181] width 16 height 16
radio input "true"
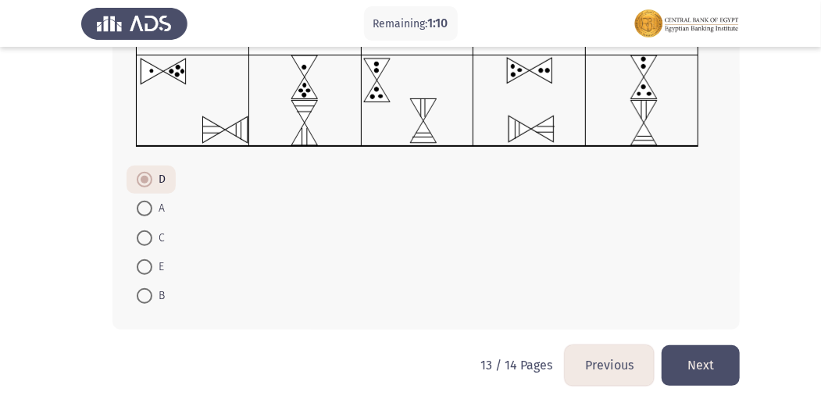
click at [711, 364] on button "Next" at bounding box center [700, 365] width 78 height 40
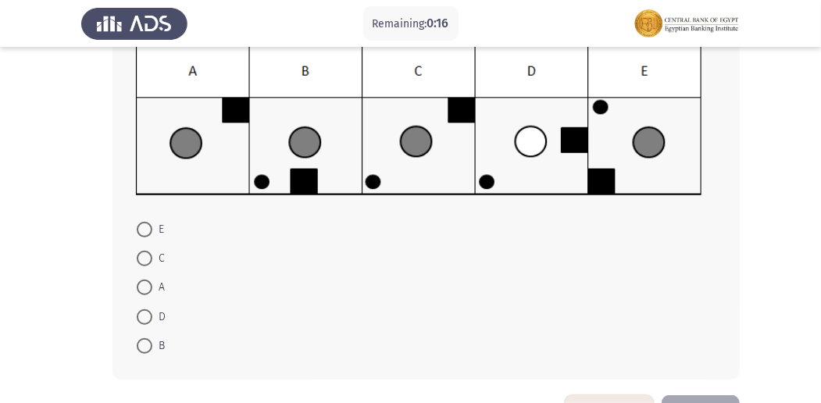
scroll to position [278, 0]
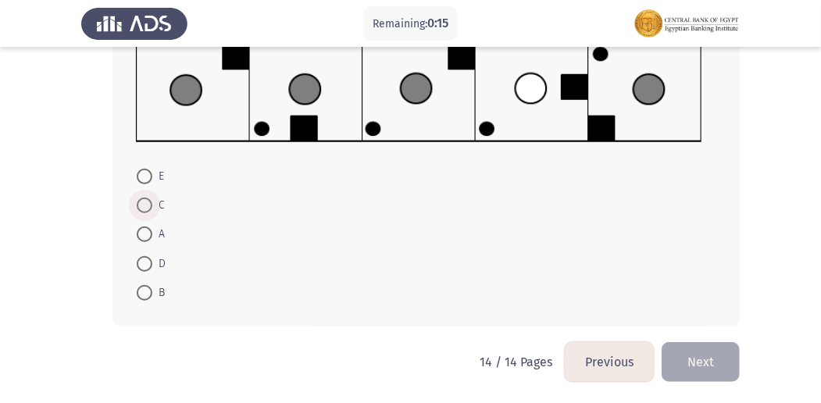
click at [141, 201] on span at bounding box center [145, 206] width 16 height 16
click at [141, 201] on input "C" at bounding box center [145, 206] width 16 height 16
radio input "true"
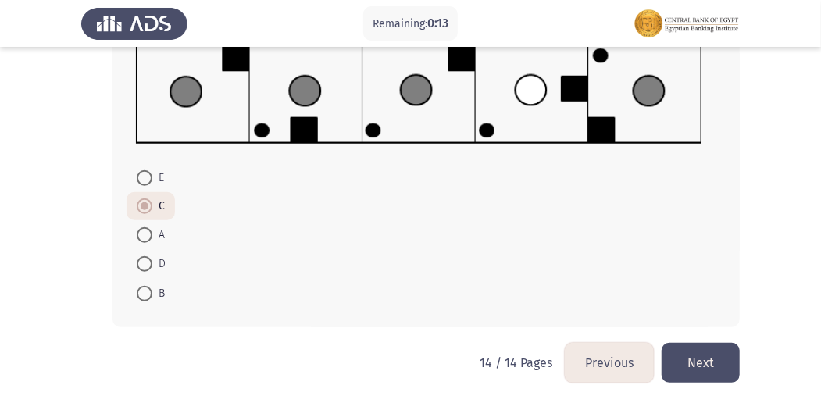
click at [715, 355] on button "Next" at bounding box center [700, 363] width 78 height 40
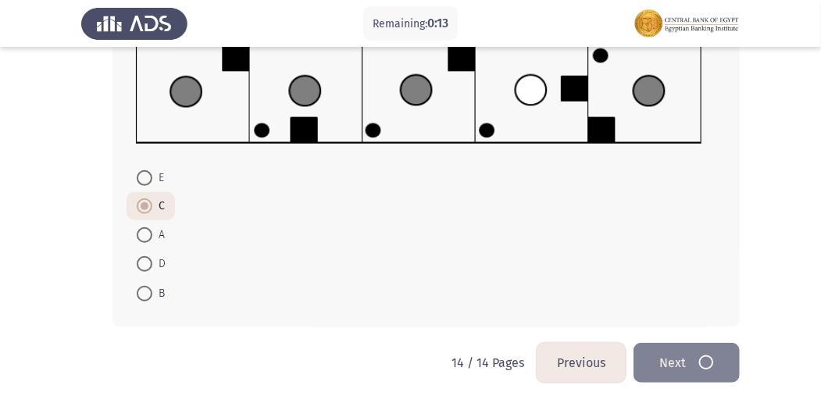
scroll to position [0, 0]
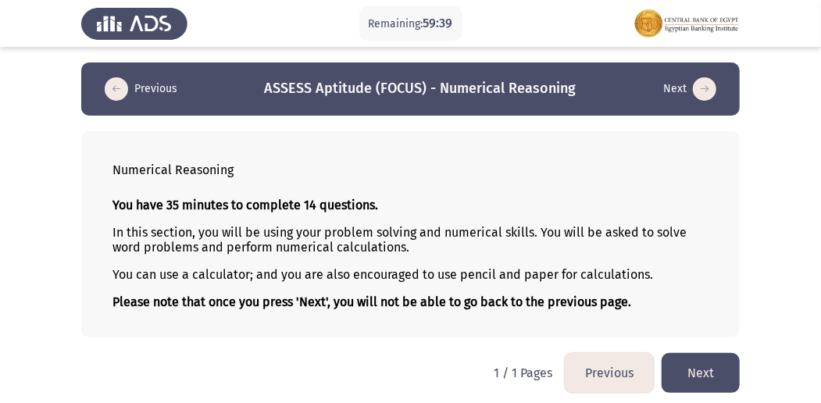
click at [693, 369] on button "Next" at bounding box center [700, 373] width 78 height 40
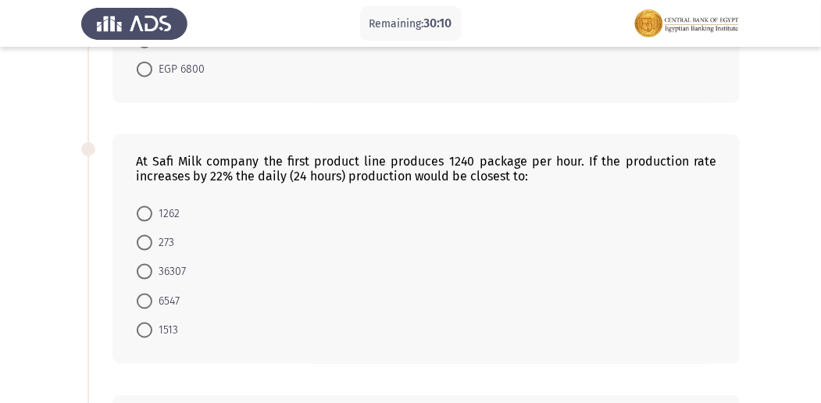
scroll to position [811, 0]
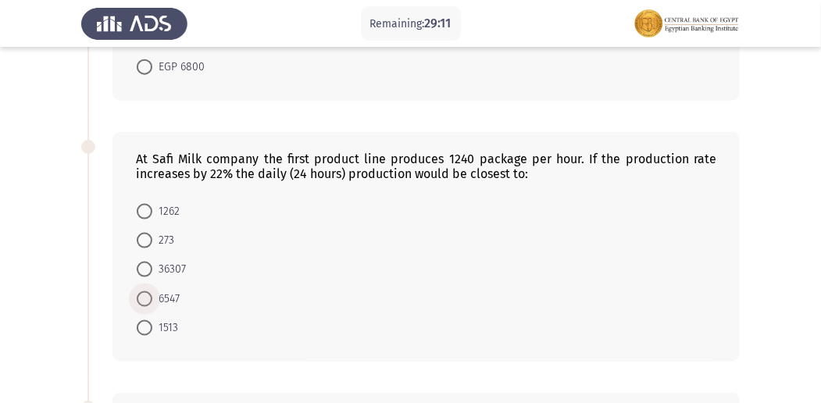
click at [146, 295] on span at bounding box center [145, 299] width 16 height 16
click at [146, 295] on input "6547" at bounding box center [145, 299] width 16 height 16
radio input "true"
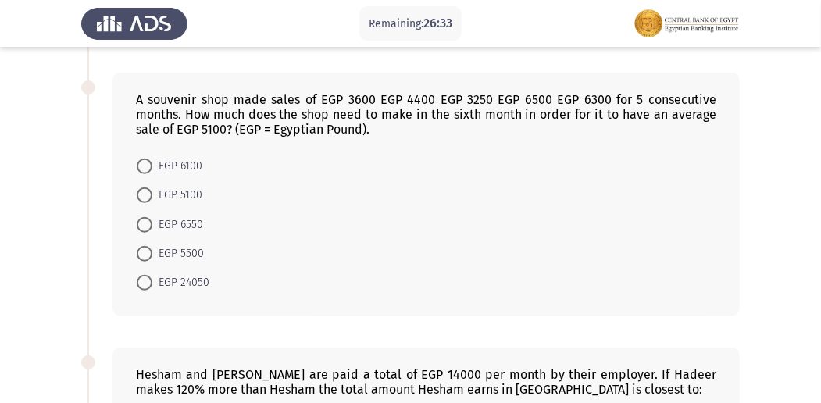
scroll to position [324, 0]
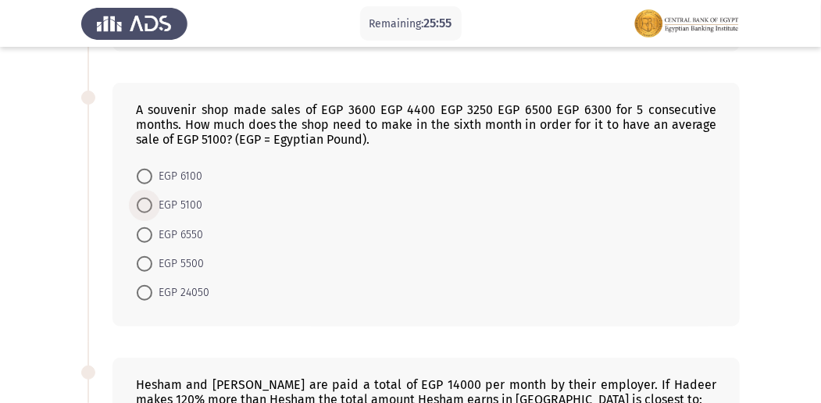
click at [149, 209] on span at bounding box center [145, 206] width 16 height 16
click at [149, 209] on input "EGP 5100" at bounding box center [145, 206] width 16 height 16
radio input "true"
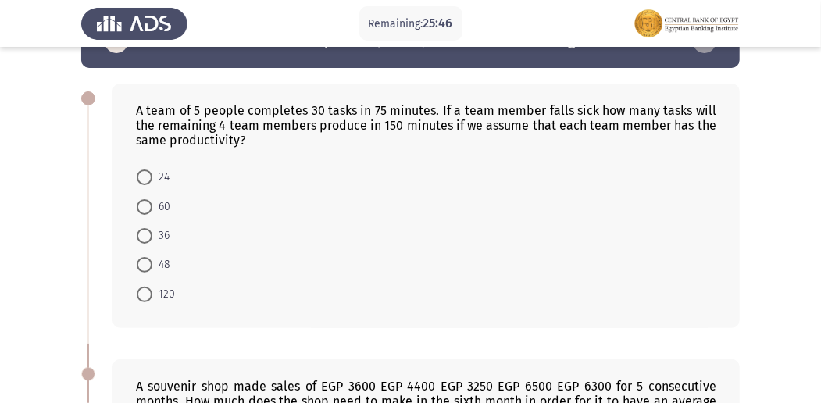
scroll to position [52, 0]
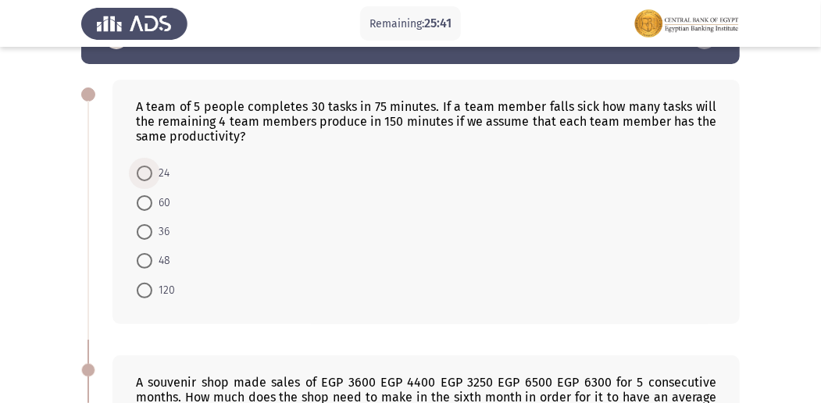
click at [148, 166] on span at bounding box center [145, 174] width 16 height 16
click at [148, 166] on input "24" at bounding box center [145, 174] width 16 height 16
radio input "true"
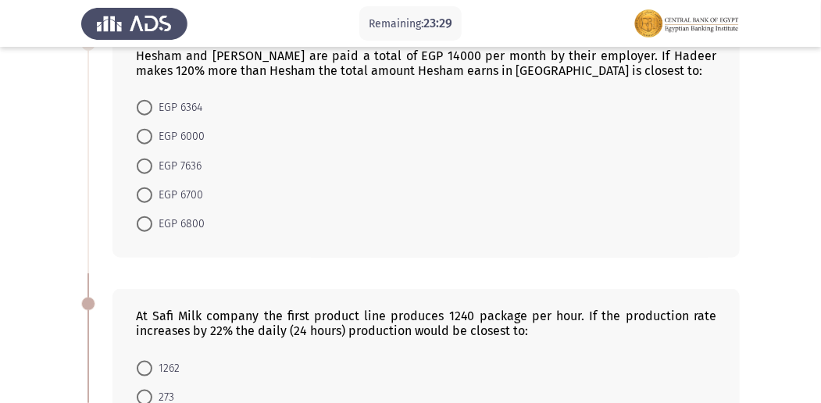
scroll to position [556, 0]
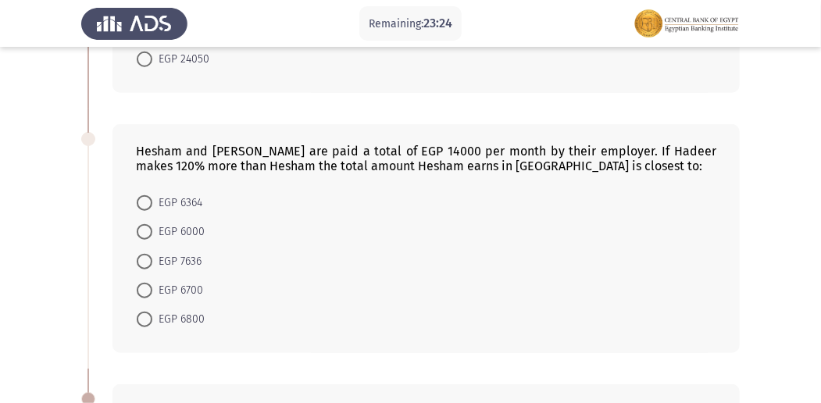
click at [145, 225] on span at bounding box center [145, 232] width 16 height 16
click at [145, 225] on input "EGP 6000" at bounding box center [145, 232] width 16 height 16
radio input "true"
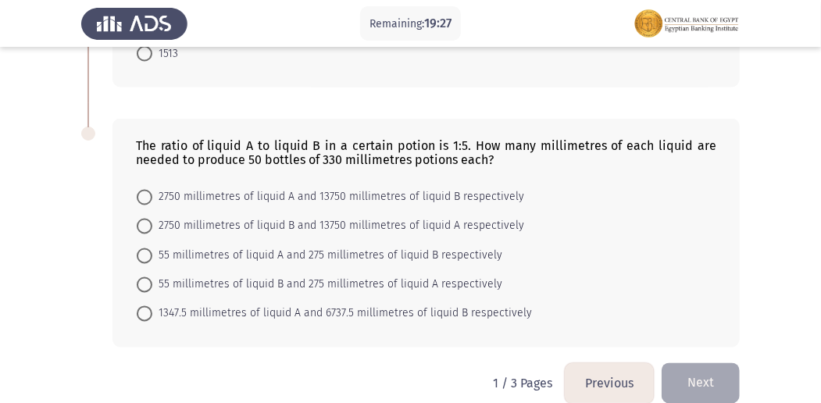
scroll to position [1094, 0]
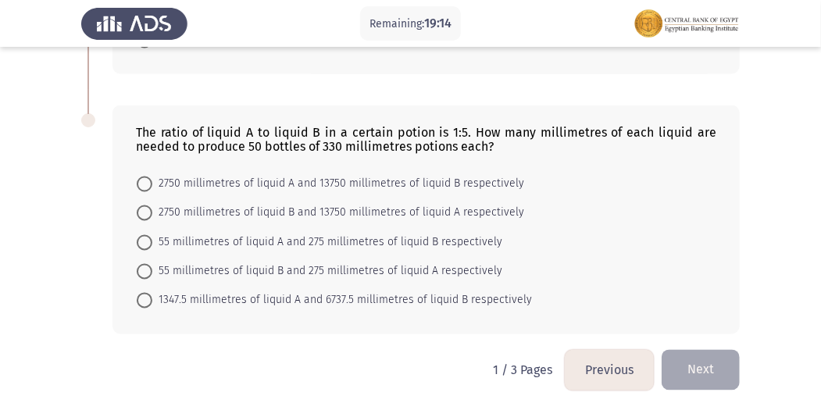
click at [148, 205] on span at bounding box center [145, 213] width 16 height 16
click at [148, 205] on input "2750 millimetres of liquid B and 13750 millimetres of liquid A respectively" at bounding box center [145, 213] width 16 height 16
radio input "true"
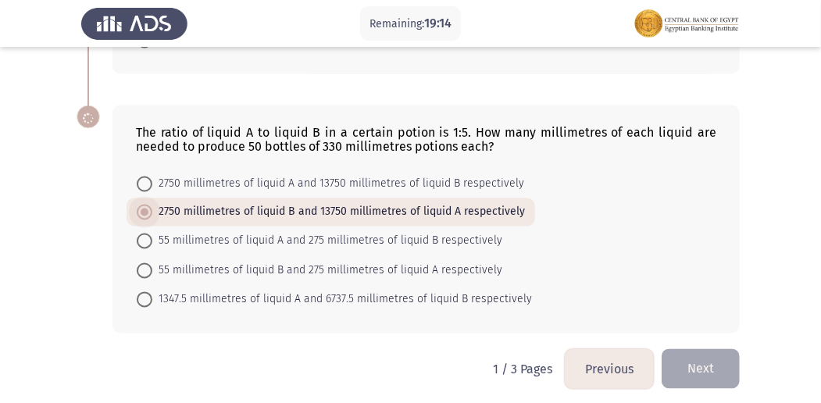
scroll to position [1093, 0]
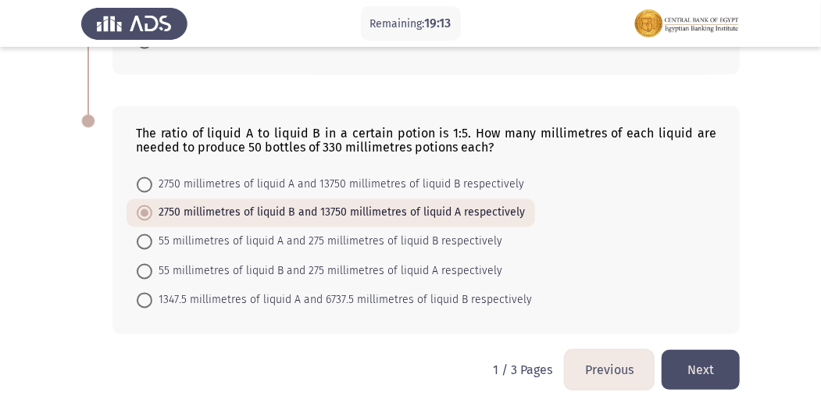
click at [720, 353] on button "Next" at bounding box center [700, 370] width 78 height 40
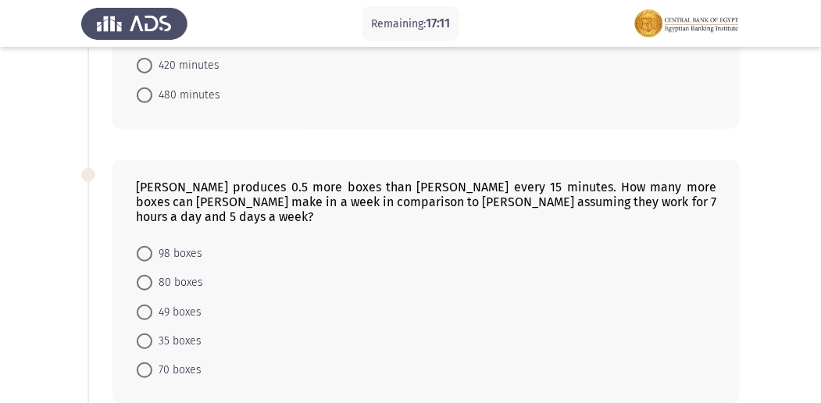
scroll to position [241, 0]
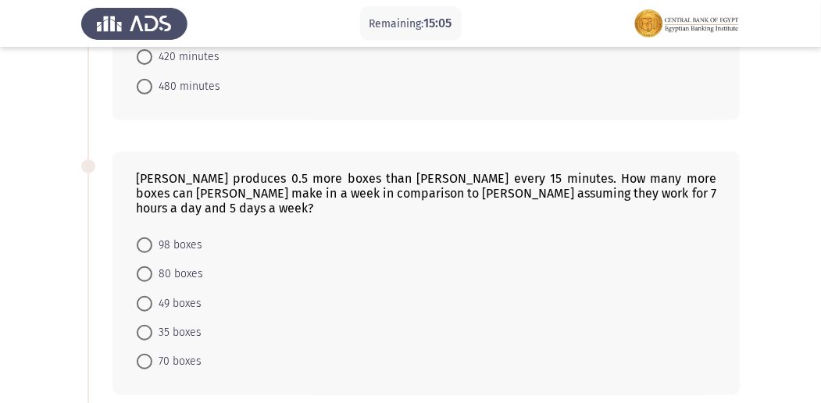
click at [145, 296] on span at bounding box center [145, 304] width 16 height 16
click at [145, 296] on input "49 boxes" at bounding box center [145, 304] width 16 height 16
radio input "true"
drag, startPoint x: 820, startPoint y: 114, endPoint x: 830, endPoint y: 155, distance: 41.9
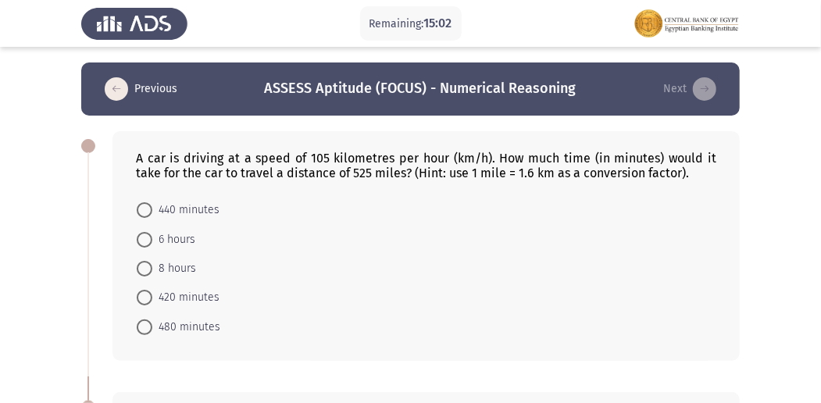
scroll to position [18, 0]
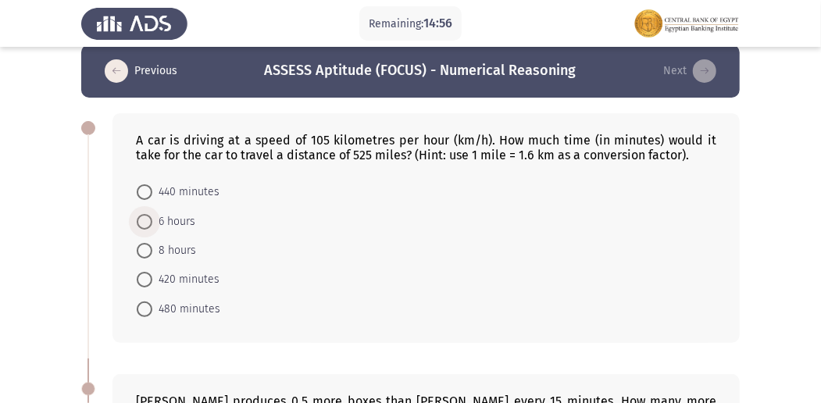
click at [153, 217] on span "6 hours" at bounding box center [173, 221] width 43 height 19
click at [152, 217] on input "6 hours" at bounding box center [145, 222] width 16 height 16
radio input "true"
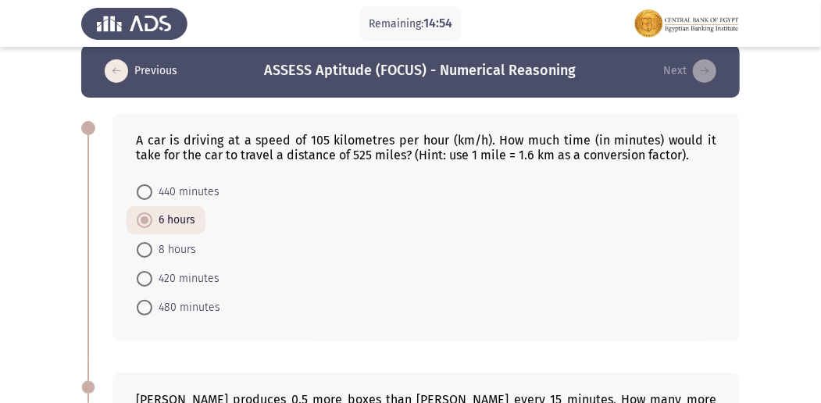
drag, startPoint x: 822, startPoint y: 92, endPoint x: 828, endPoint y: 127, distance: 35.7
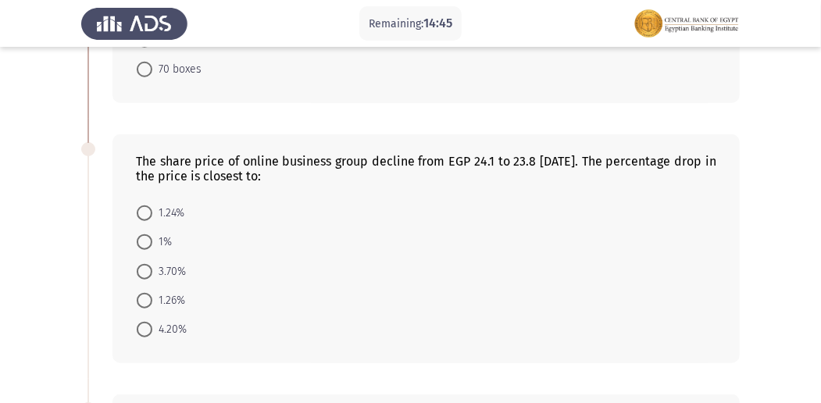
scroll to position [536, 0]
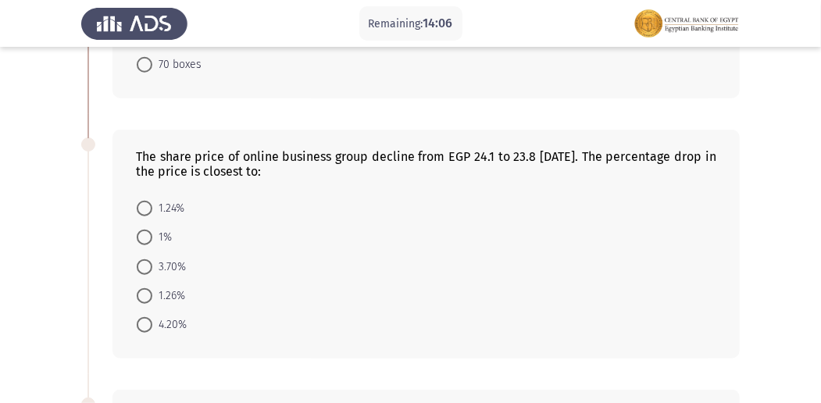
click at [148, 288] on span at bounding box center [145, 296] width 16 height 16
click at [148, 288] on input "1.26%" at bounding box center [145, 296] width 16 height 16
radio input "true"
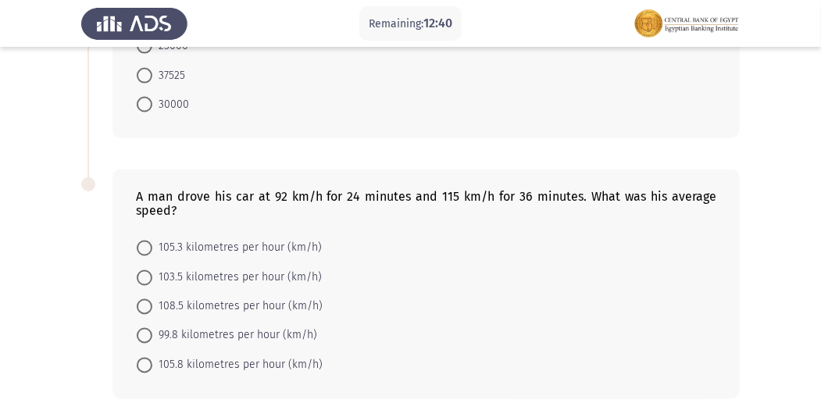
scroll to position [1030, 0]
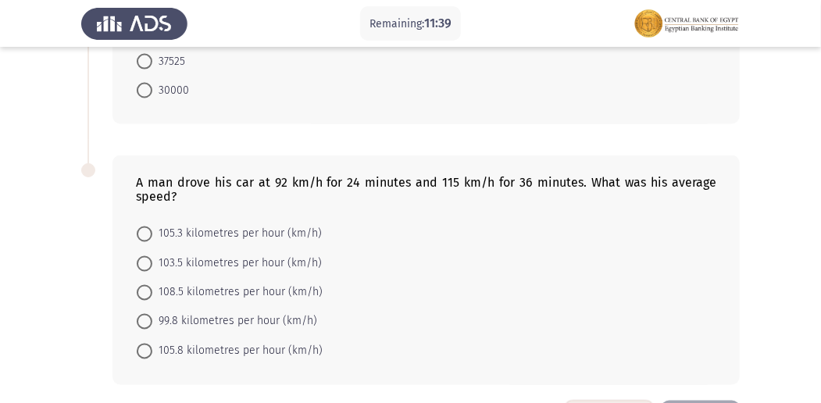
click at [154, 255] on span "103.5 kilometres per hour (km/h)" at bounding box center [236, 264] width 169 height 19
click at [152, 256] on input "103.5 kilometres per hour (km/h)" at bounding box center [145, 264] width 16 height 16
radio input "true"
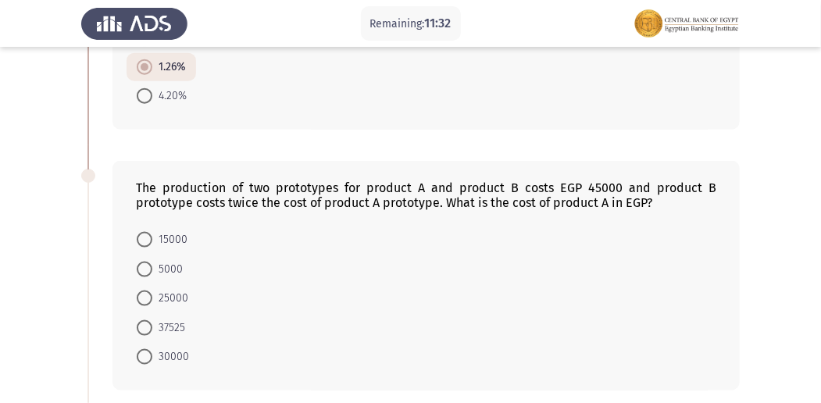
scroll to position [765, 0]
click at [141, 230] on span at bounding box center [145, 238] width 16 height 16
click at [141, 230] on input "15000" at bounding box center [145, 238] width 16 height 16
radio input "true"
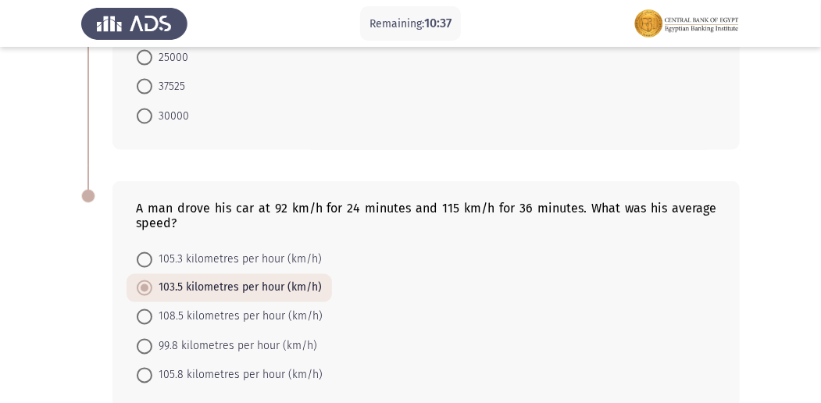
scroll to position [1064, 0]
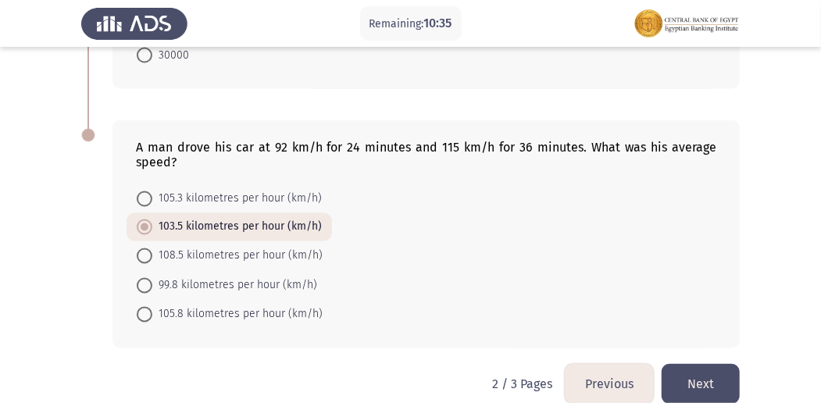
click at [701, 364] on button "Next" at bounding box center [700, 384] width 78 height 40
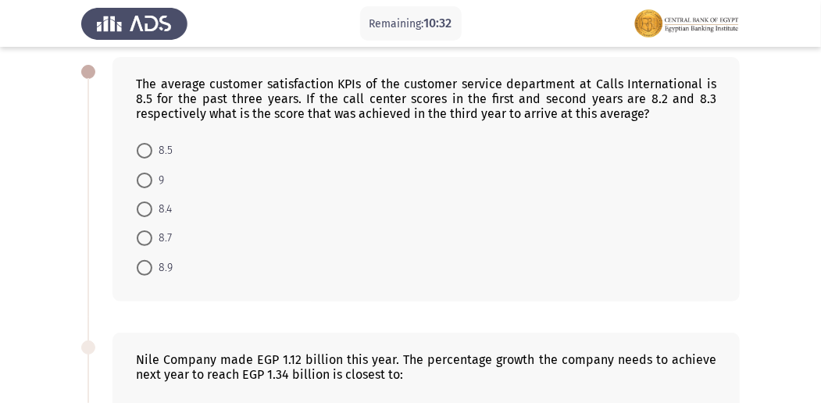
scroll to position [42, 0]
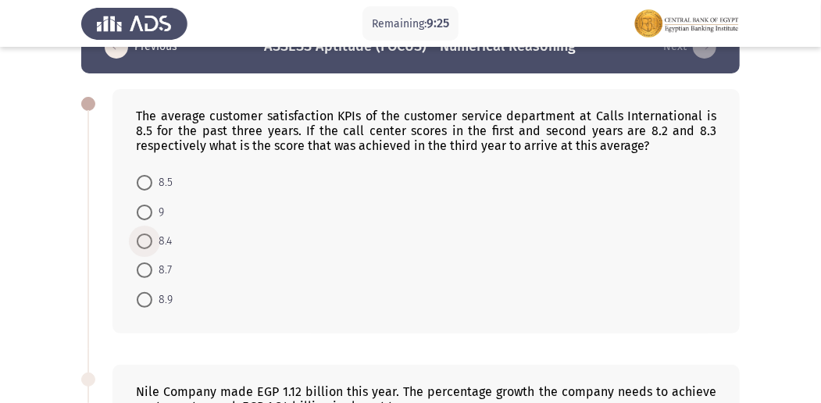
click at [139, 236] on span at bounding box center [145, 241] width 16 height 16
click at [139, 236] on input "8.4" at bounding box center [145, 241] width 16 height 16
radio input "true"
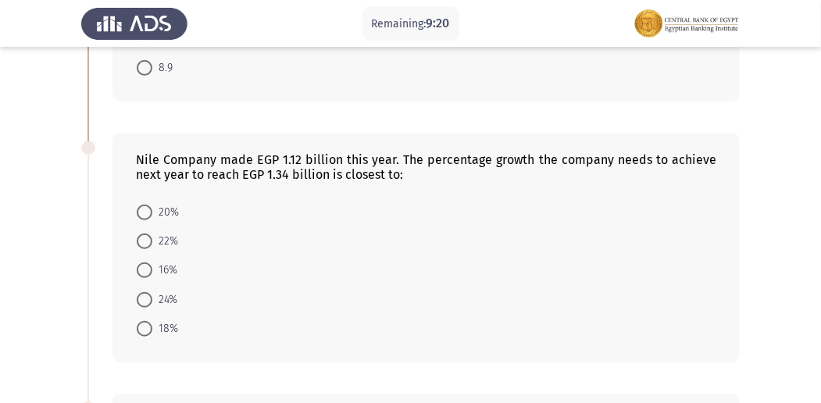
scroll to position [293, 0]
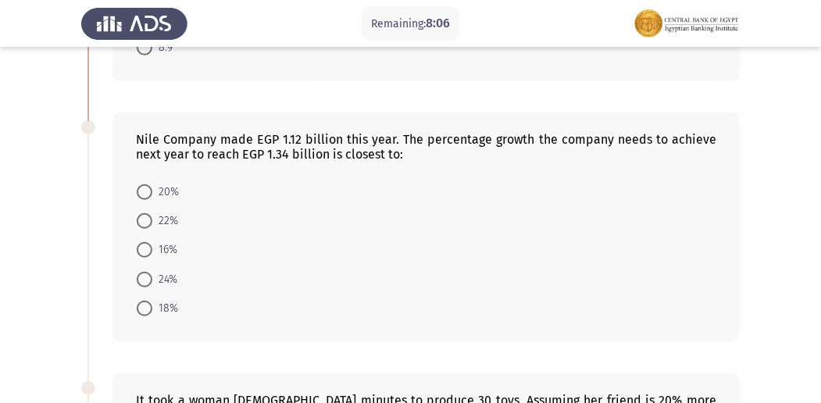
click at [144, 188] on span at bounding box center [145, 192] width 16 height 16
click at [144, 188] on input "20%" at bounding box center [145, 192] width 16 height 16
radio input "true"
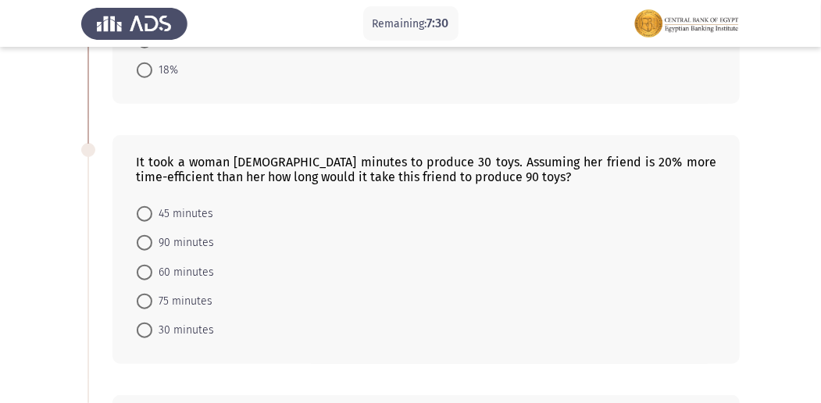
scroll to position [528, 0]
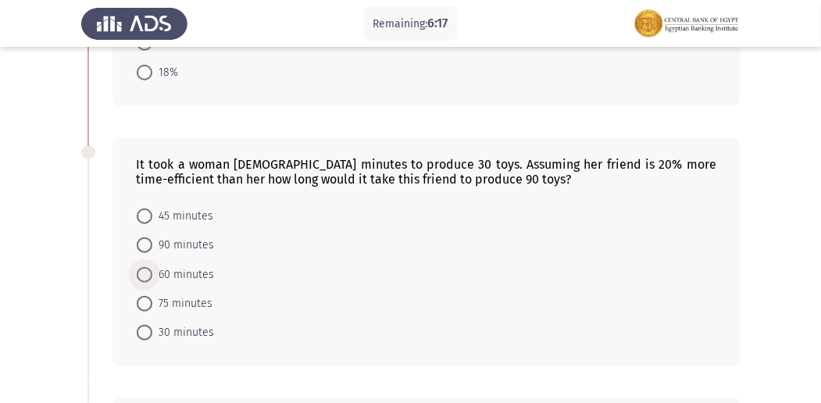
click at [152, 267] on span "60 minutes" at bounding box center [183, 275] width 62 height 19
click at [152, 267] on input "60 minutes" at bounding box center [145, 275] width 16 height 16
radio input "true"
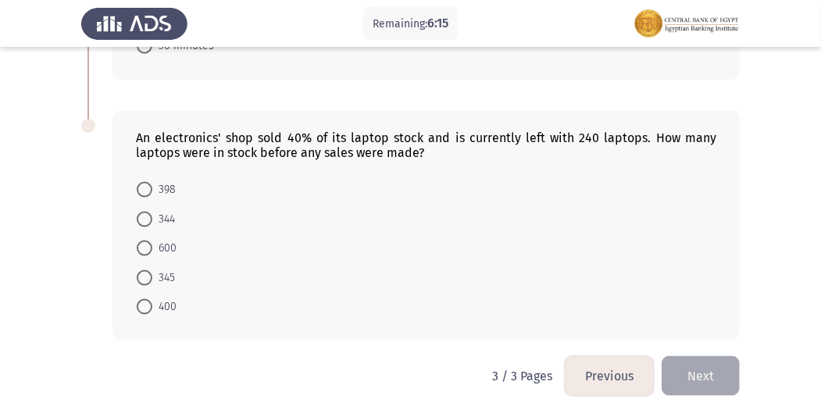
scroll to position [819, 0]
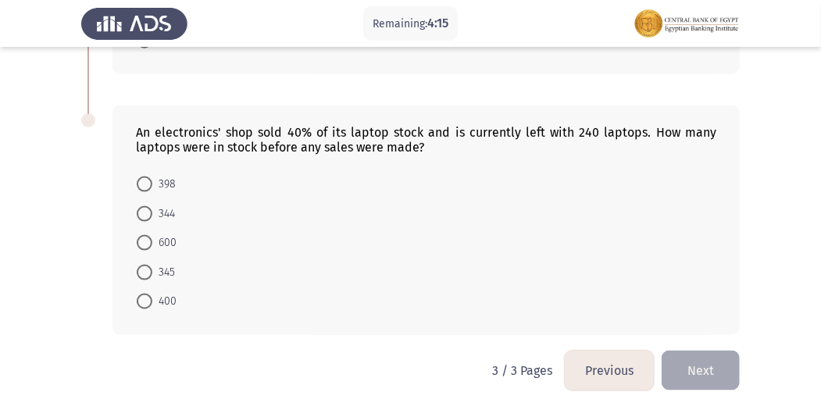
click at [145, 235] on span at bounding box center [145, 243] width 16 height 16
click at [145, 235] on input "600" at bounding box center [145, 243] width 16 height 16
radio input "true"
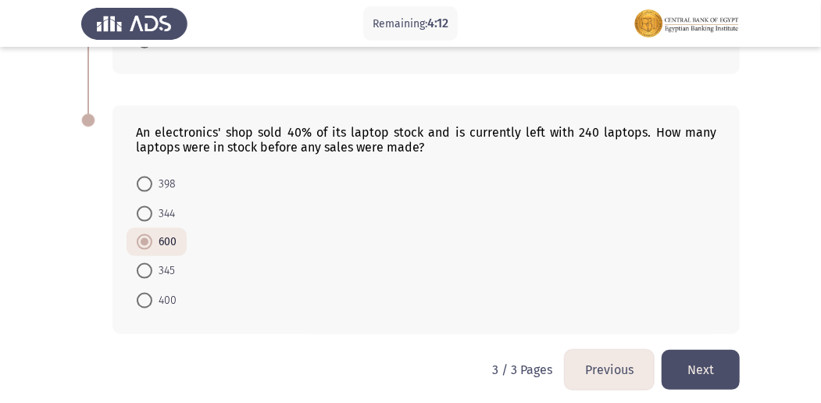
click at [611, 361] on button "Previous" at bounding box center [609, 370] width 89 height 40
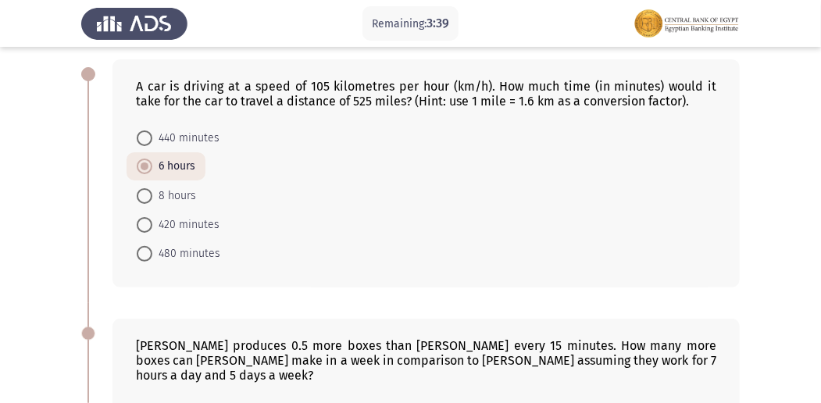
scroll to position [69, 0]
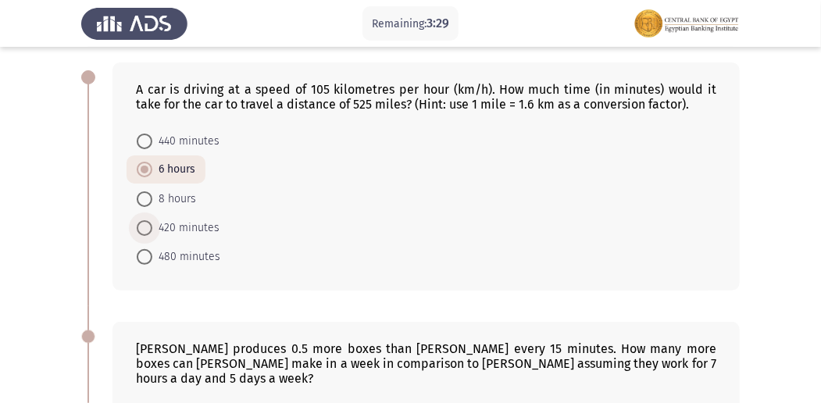
click at [142, 226] on span at bounding box center [145, 228] width 16 height 16
click at [142, 226] on input "420 minutes" at bounding box center [145, 228] width 16 height 16
radio input "true"
click at [151, 144] on span at bounding box center [145, 142] width 16 height 16
click at [151, 144] on input "440 minutes" at bounding box center [145, 142] width 16 height 16
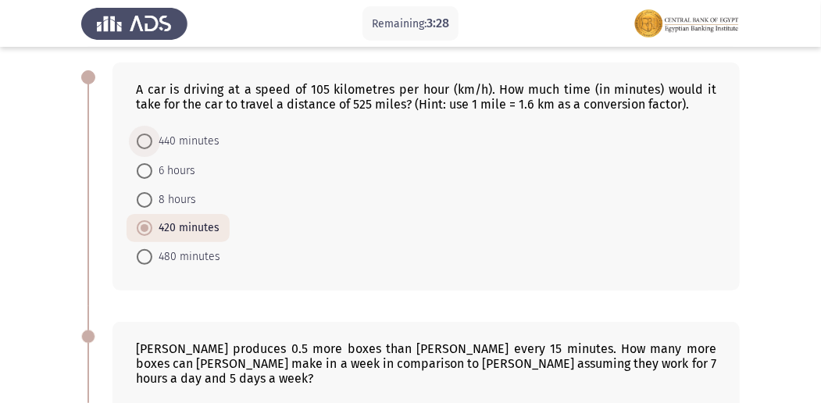
radio input "true"
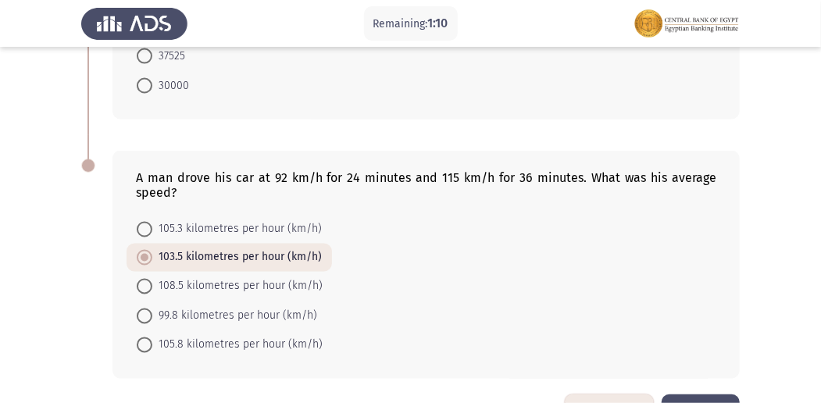
scroll to position [1064, 0]
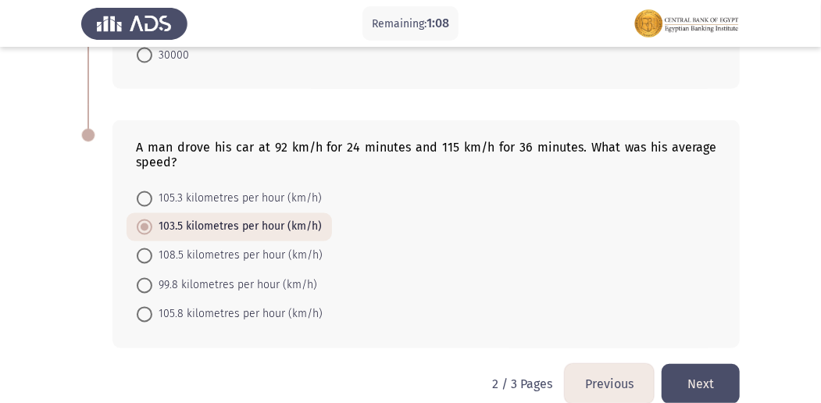
click at [584, 364] on button "Previous" at bounding box center [609, 384] width 89 height 40
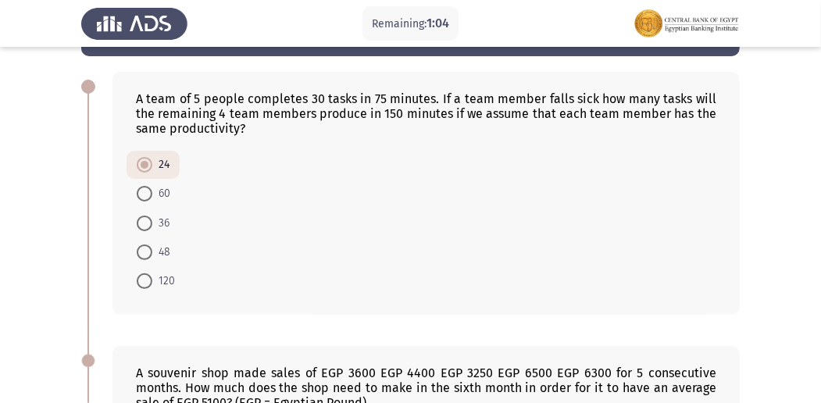
scroll to position [55, 0]
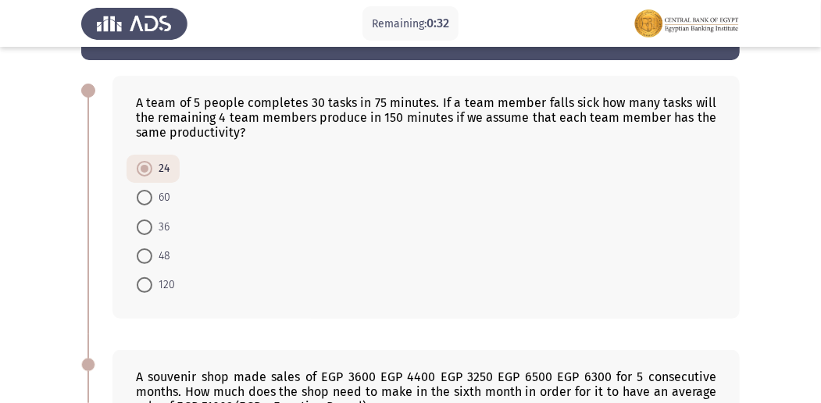
click at [148, 194] on span at bounding box center [145, 198] width 16 height 16
click at [148, 194] on input "60" at bounding box center [145, 198] width 16 height 16
radio input "true"
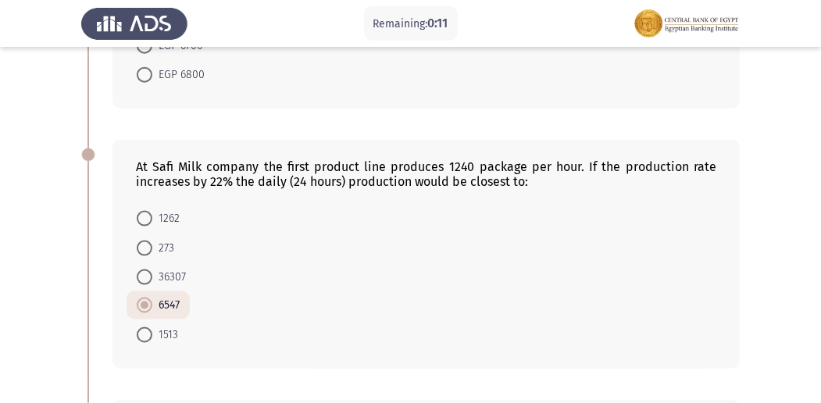
scroll to position [1093, 0]
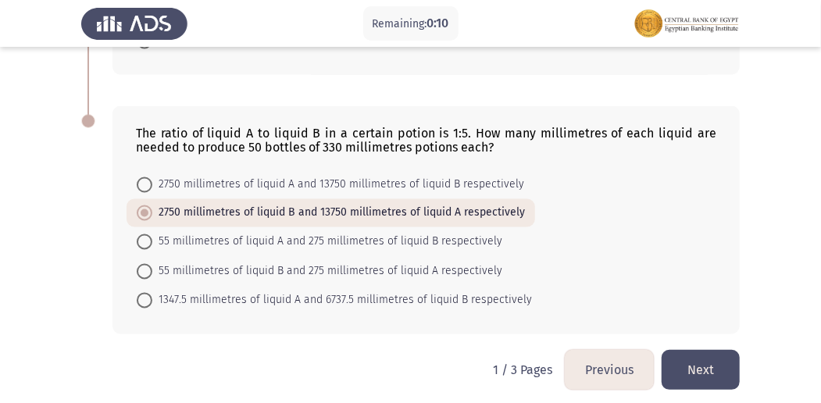
click at [714, 355] on button "Next" at bounding box center [700, 370] width 78 height 40
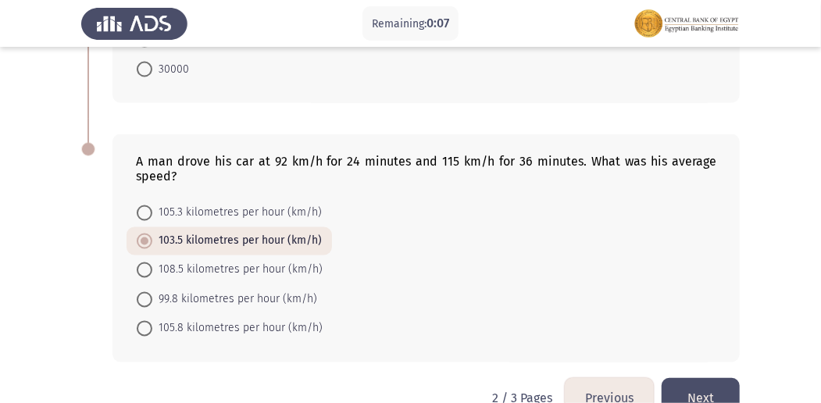
scroll to position [1064, 0]
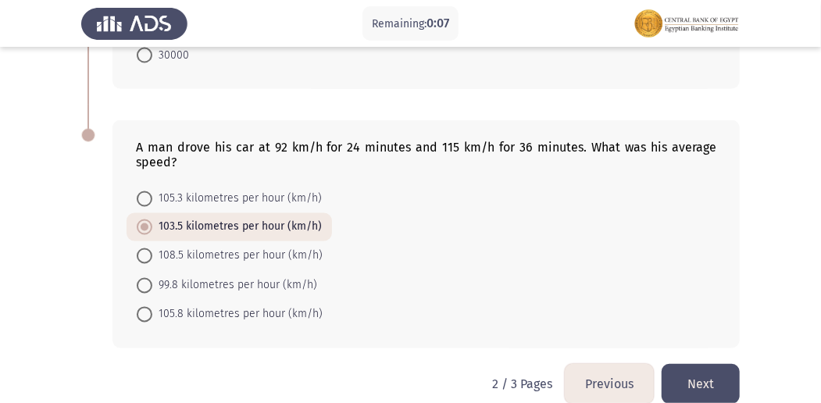
click at [724, 364] on button "Next" at bounding box center [700, 384] width 78 height 40
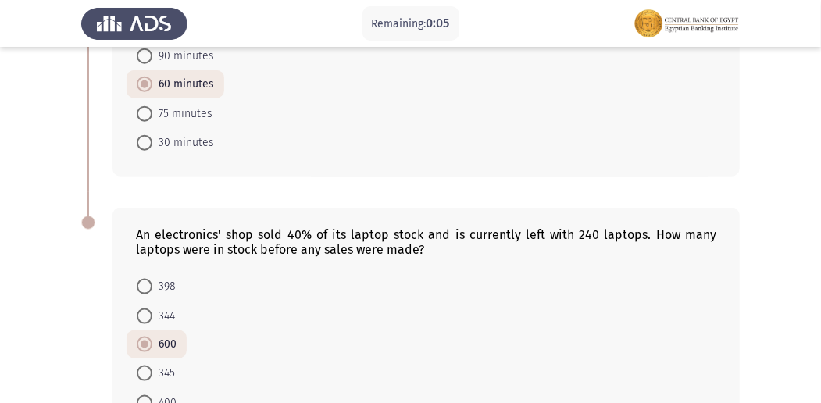
scroll to position [821, 0]
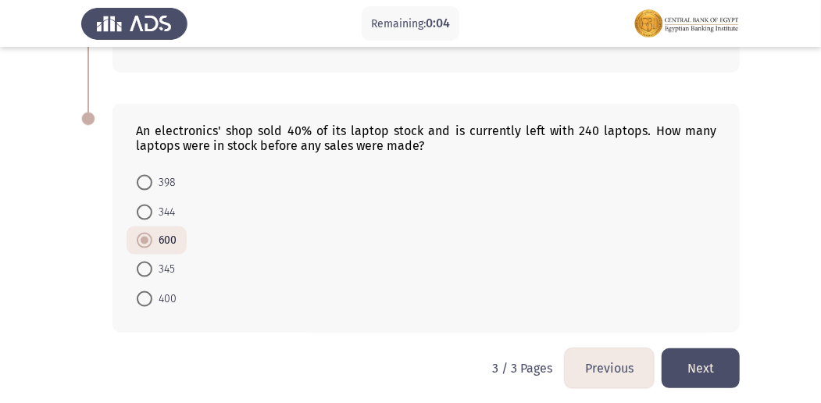
click at [718, 348] on button "Next" at bounding box center [700, 368] width 78 height 40
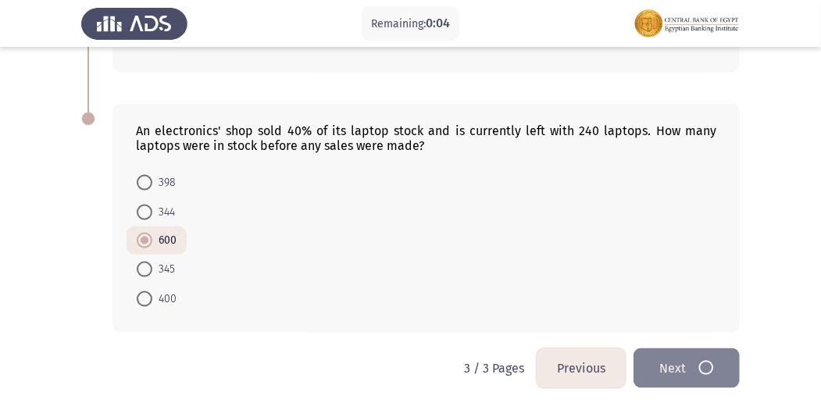
scroll to position [0, 0]
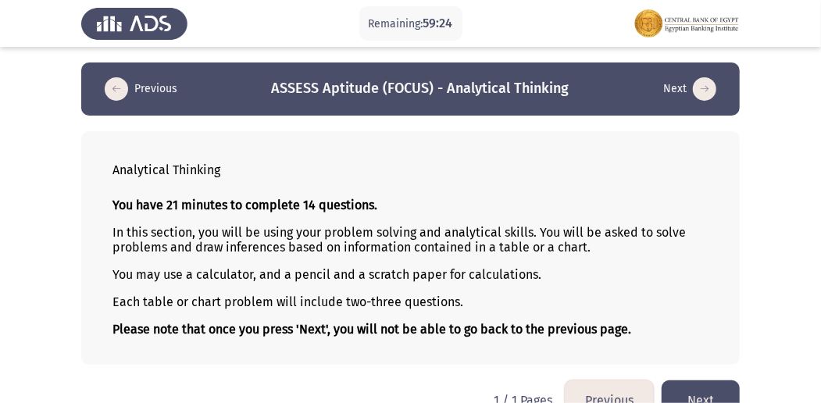
click at [685, 393] on button "Next" at bounding box center [700, 400] width 78 height 40
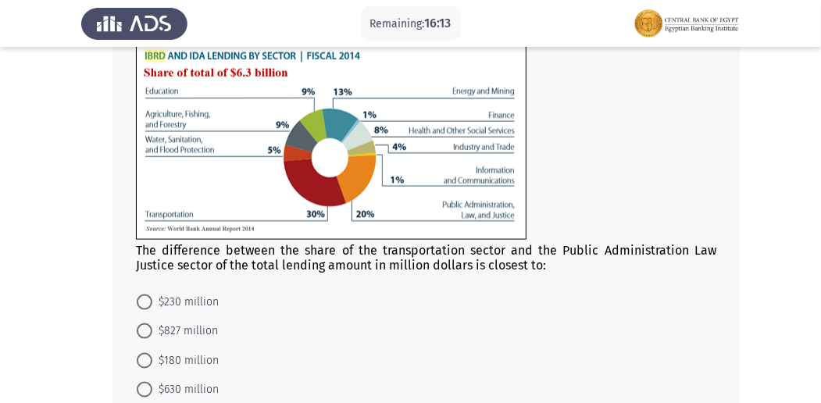
scroll to position [734, 0]
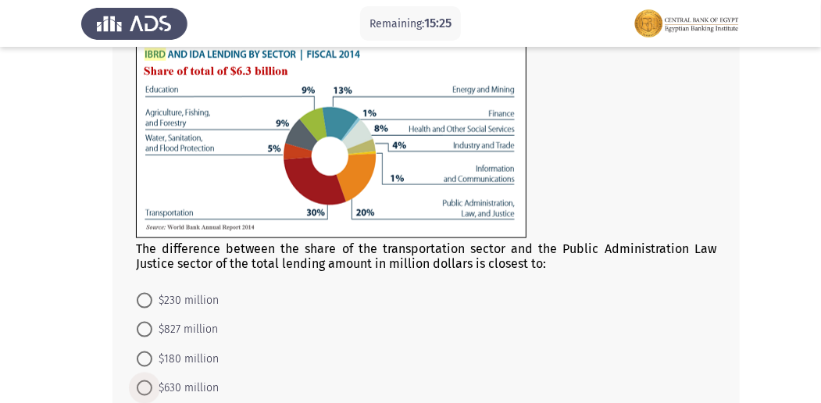
click at [144, 384] on span at bounding box center [145, 388] width 16 height 16
click at [144, 384] on input "$630 million" at bounding box center [145, 388] width 16 height 16
radio input "true"
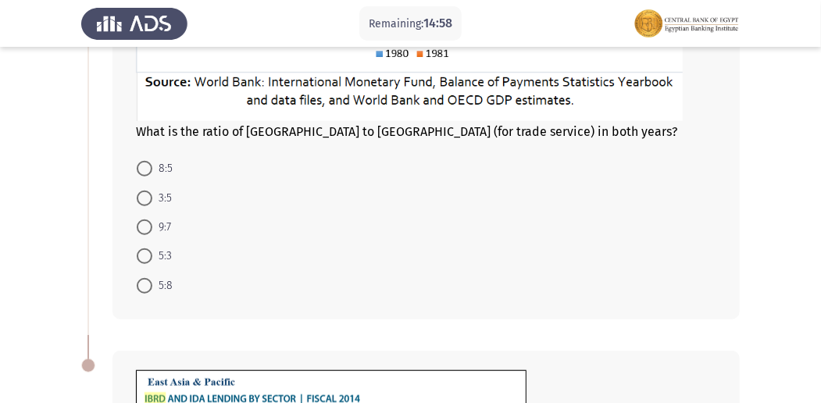
scroll to position [404, 0]
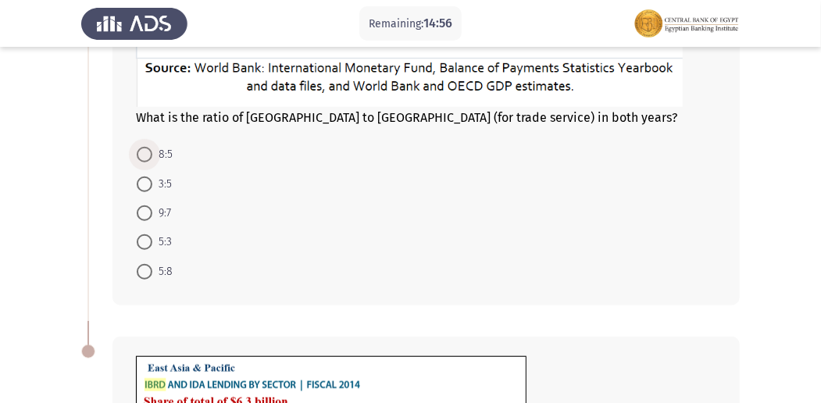
click at [148, 151] on span at bounding box center [145, 155] width 16 height 16
click at [148, 151] on input "8:5" at bounding box center [145, 155] width 16 height 16
radio input "true"
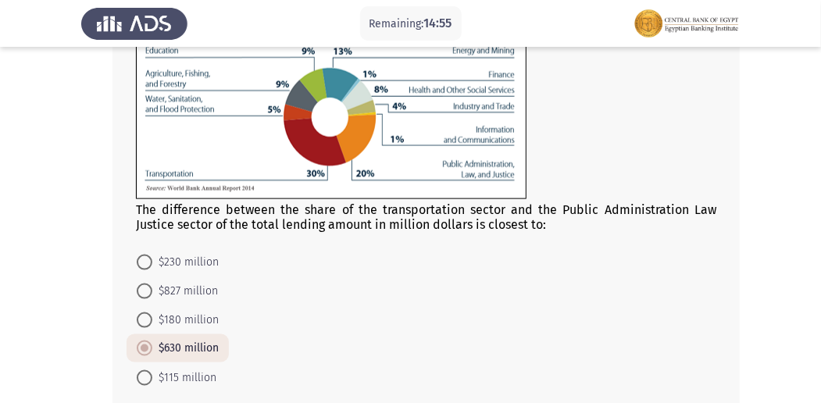
scroll to position [854, 0]
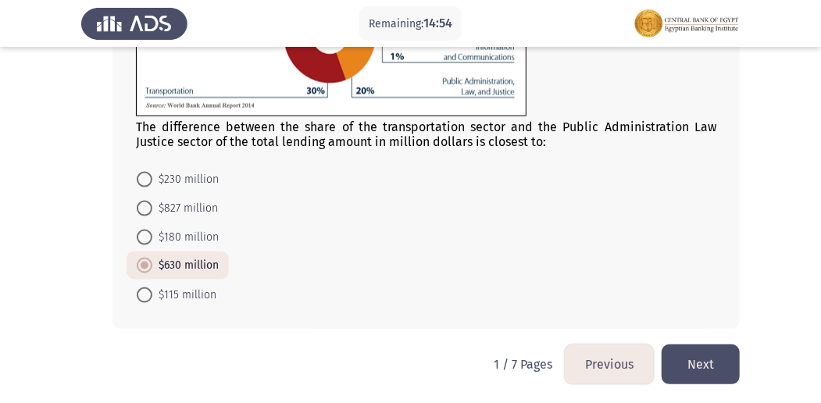
click at [714, 355] on button "Next" at bounding box center [700, 364] width 78 height 40
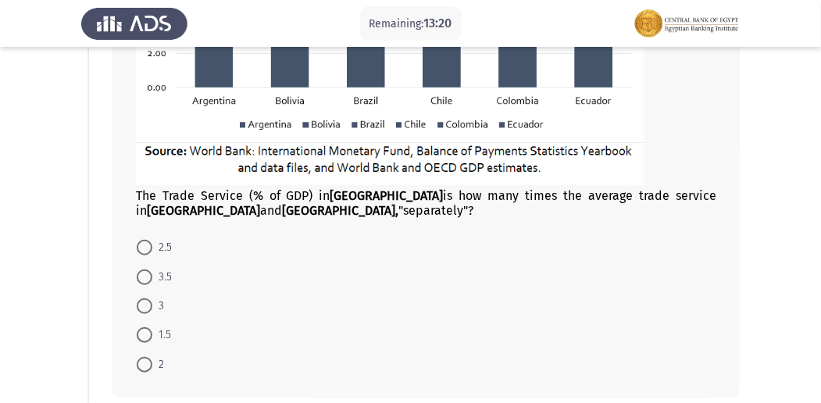
scroll to position [404, 0]
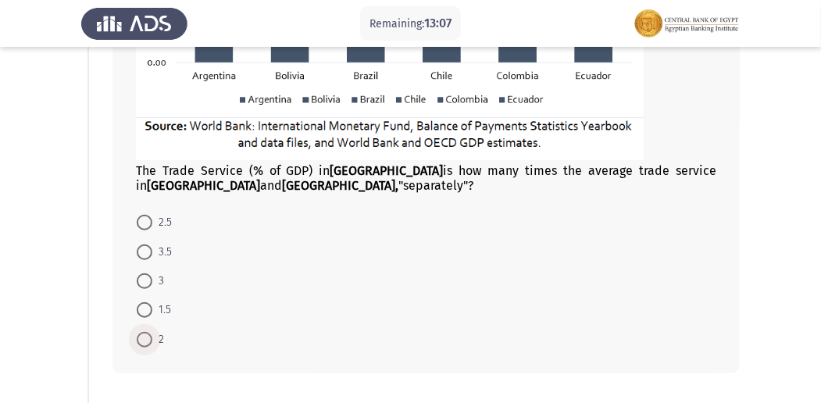
click at [142, 341] on span at bounding box center [145, 340] width 16 height 16
click at [142, 341] on input "2" at bounding box center [145, 340] width 16 height 16
radio input "true"
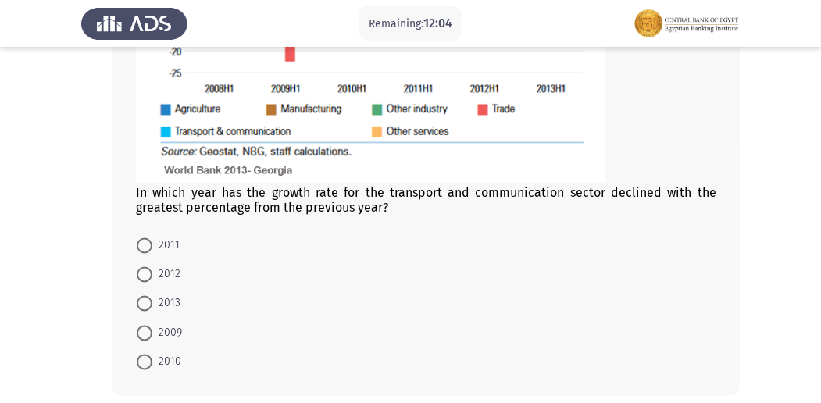
scroll to position [1073, 0]
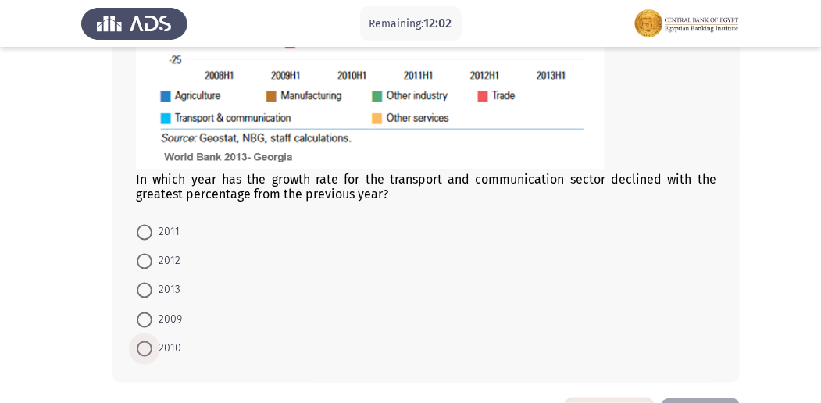
click at [150, 344] on span at bounding box center [145, 349] width 16 height 16
click at [150, 344] on input "2010" at bounding box center [145, 349] width 16 height 16
radio input "true"
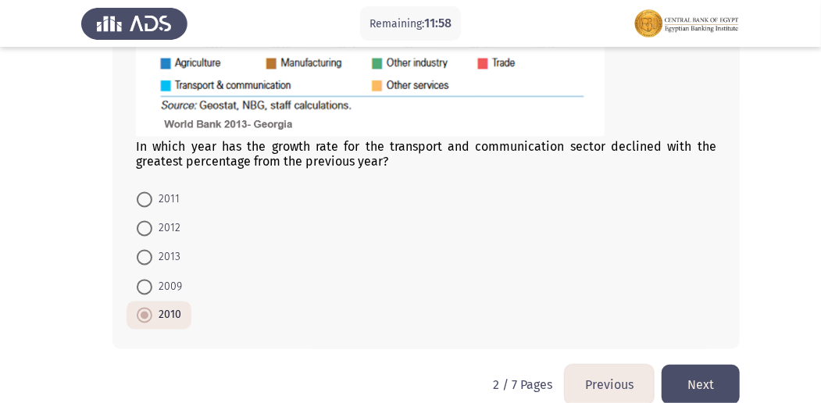
scroll to position [1126, 0]
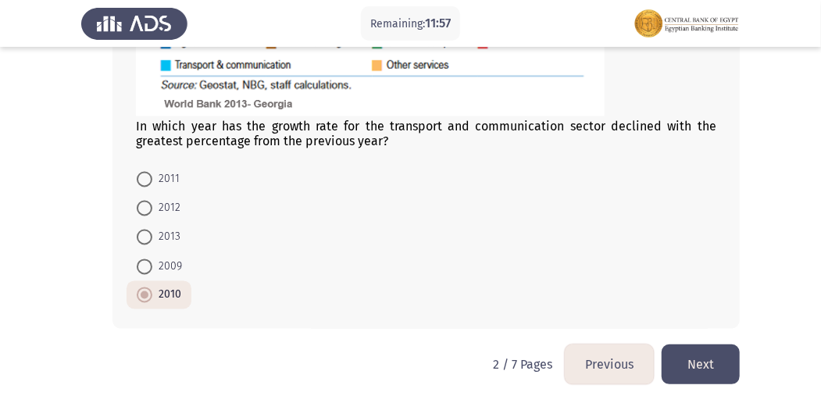
click at [708, 355] on button "Next" at bounding box center [700, 364] width 78 height 40
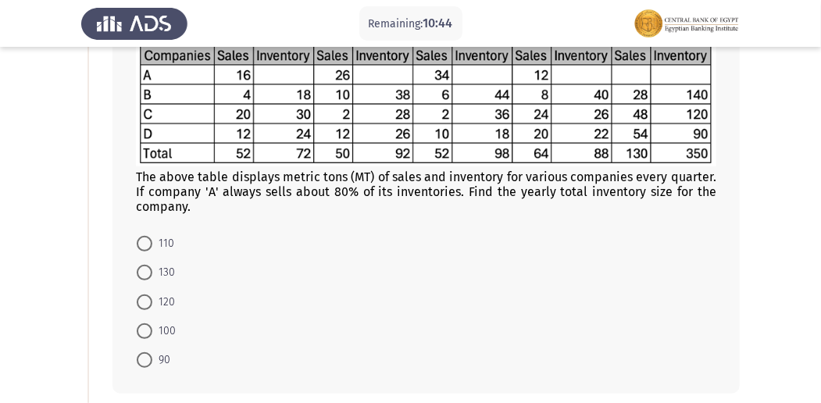
scroll to position [123, 0]
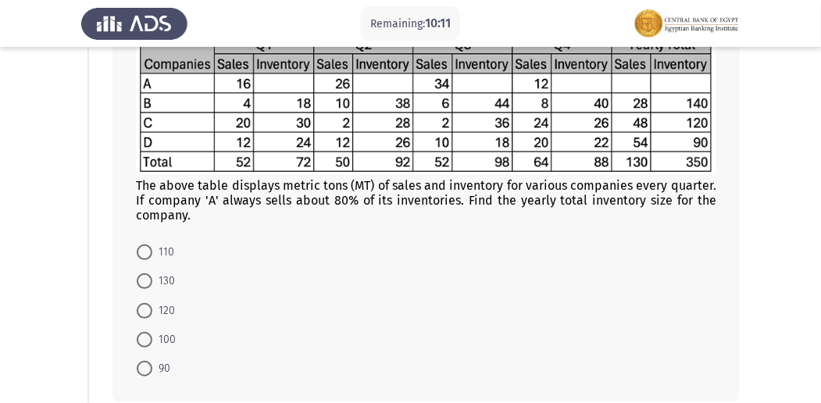
drag, startPoint x: 820, startPoint y: 136, endPoint x: 820, endPoint y: 157, distance: 21.1
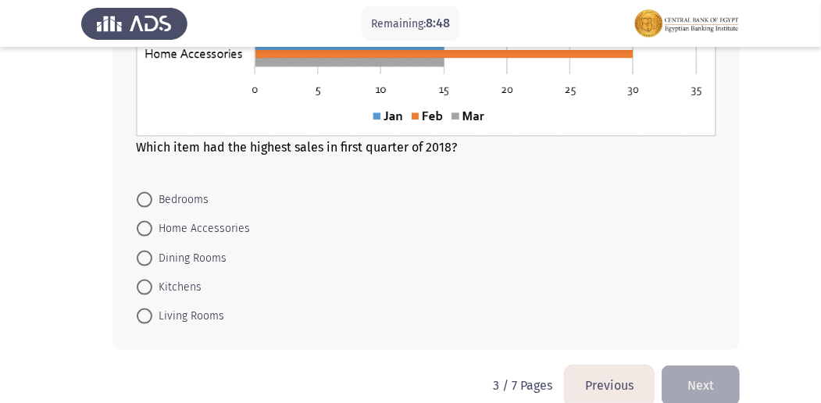
scroll to position [757, 0]
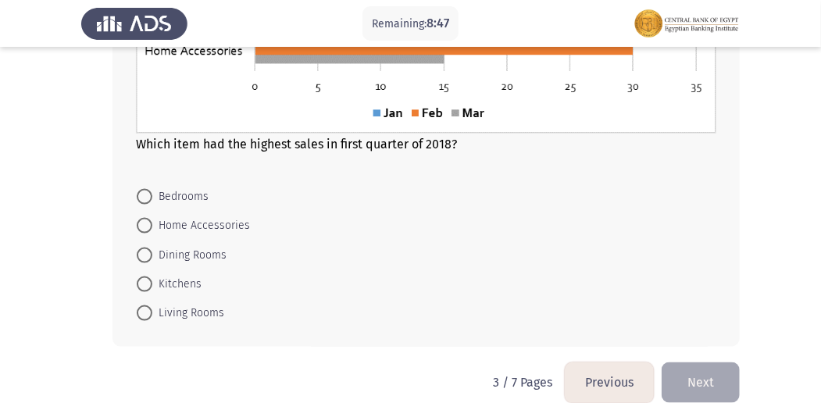
click at [138, 191] on span at bounding box center [145, 197] width 16 height 16
click at [138, 191] on input "Bedrooms" at bounding box center [145, 197] width 16 height 16
radio input "true"
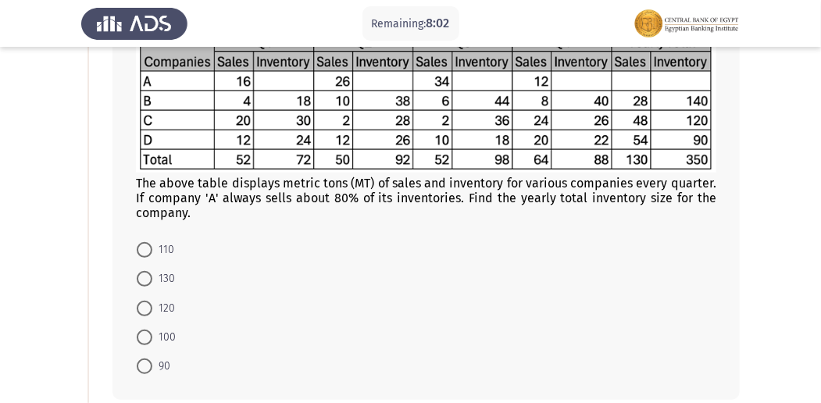
scroll to position [132, 0]
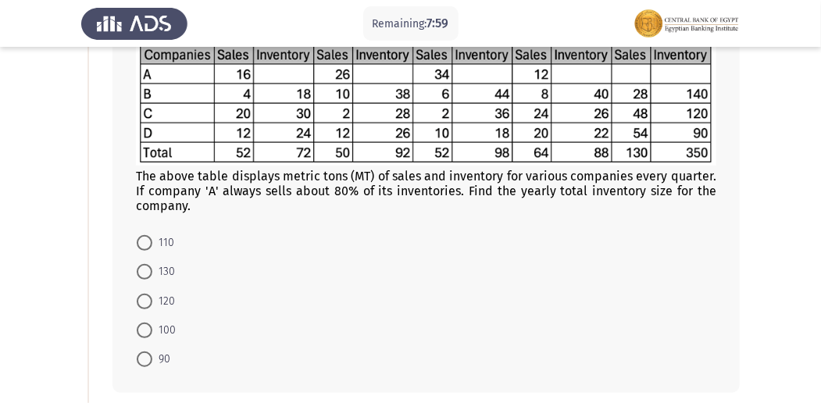
click at [150, 327] on span at bounding box center [145, 331] width 16 height 16
click at [150, 327] on input "100" at bounding box center [145, 331] width 16 height 16
radio input "true"
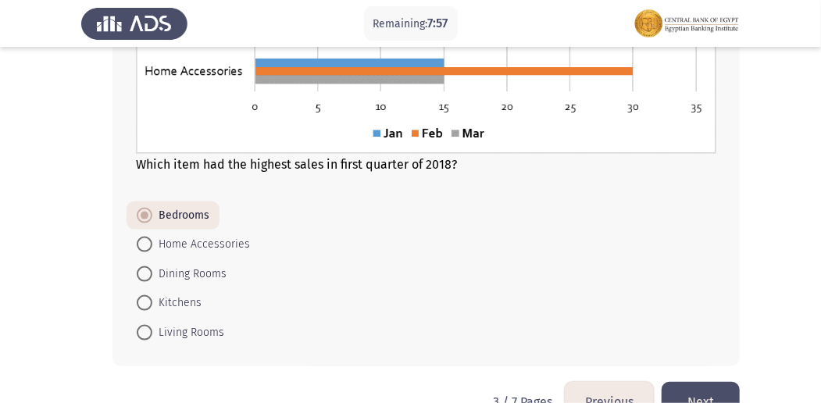
scroll to position [774, 0]
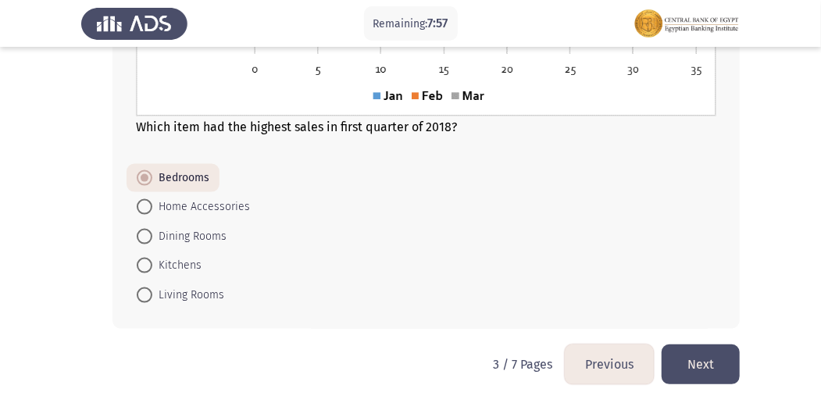
click at [697, 346] on button "Next" at bounding box center [700, 364] width 78 height 40
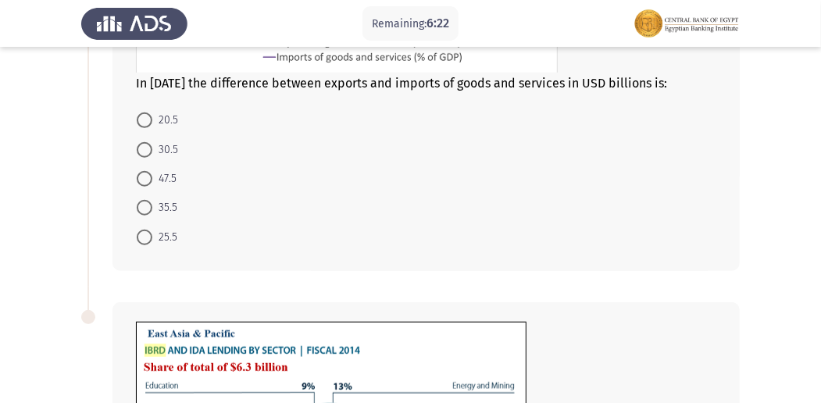
scroll to position [355, 0]
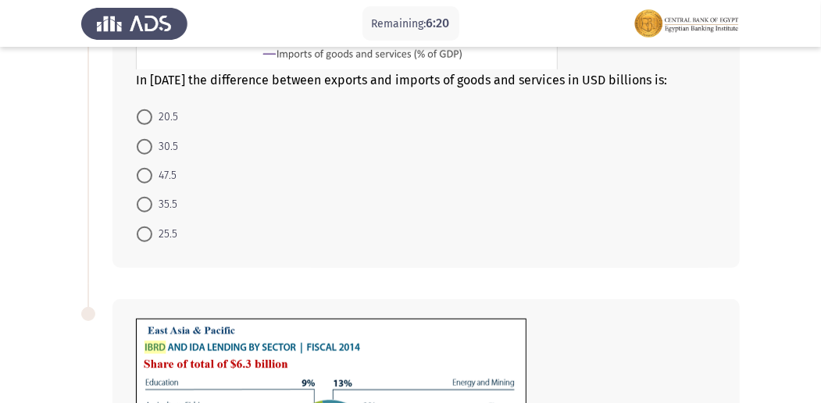
click at [143, 178] on span at bounding box center [145, 176] width 16 height 16
click at [143, 178] on input "47.5" at bounding box center [145, 176] width 16 height 16
radio input "true"
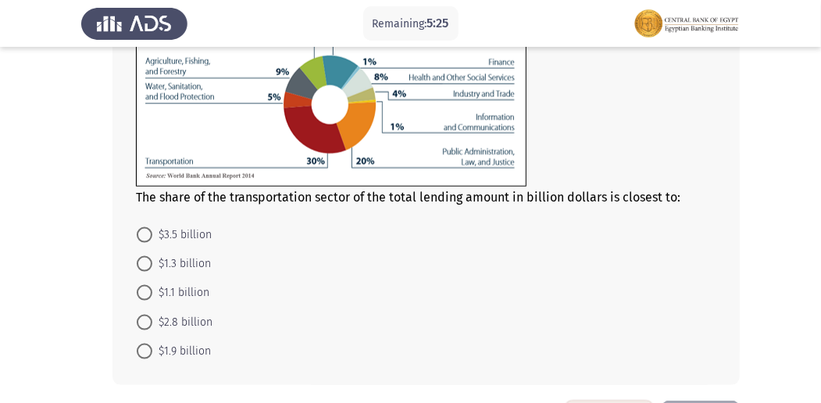
scroll to position [711, 0]
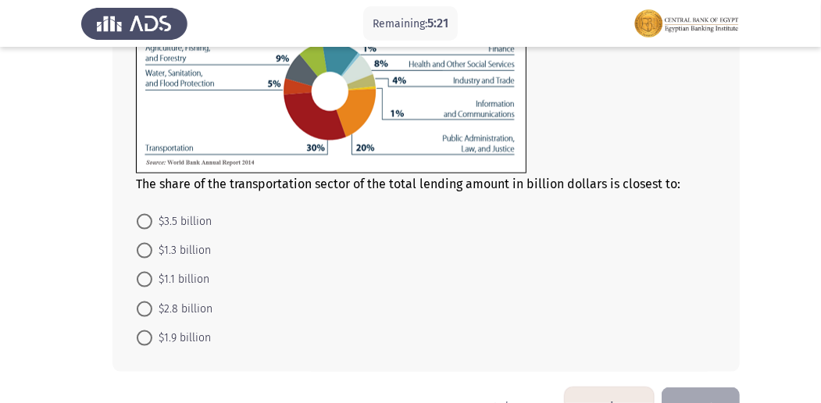
click at [147, 337] on span at bounding box center [145, 338] width 16 height 16
click at [147, 337] on input "$1.9 billion" at bounding box center [145, 338] width 16 height 16
radio input "true"
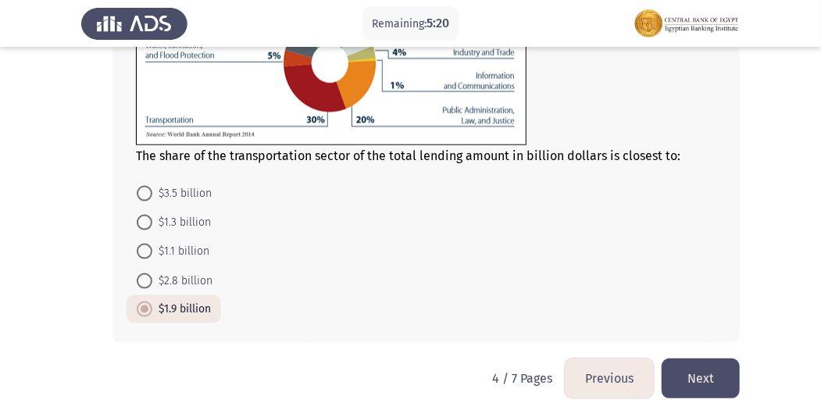
scroll to position [750, 0]
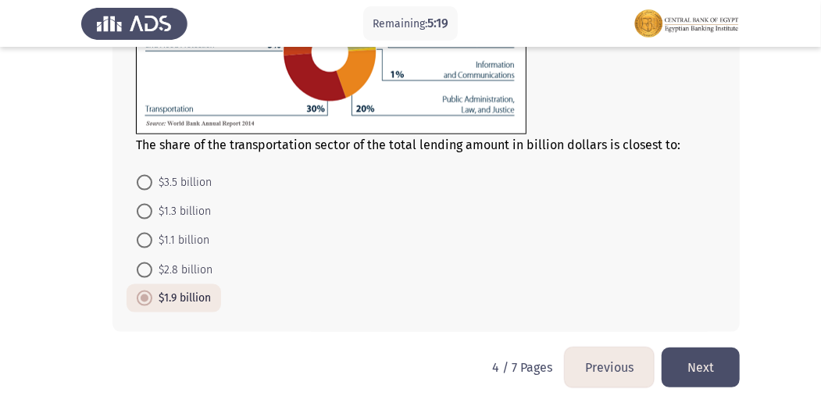
click at [705, 350] on button "Next" at bounding box center [700, 368] width 78 height 40
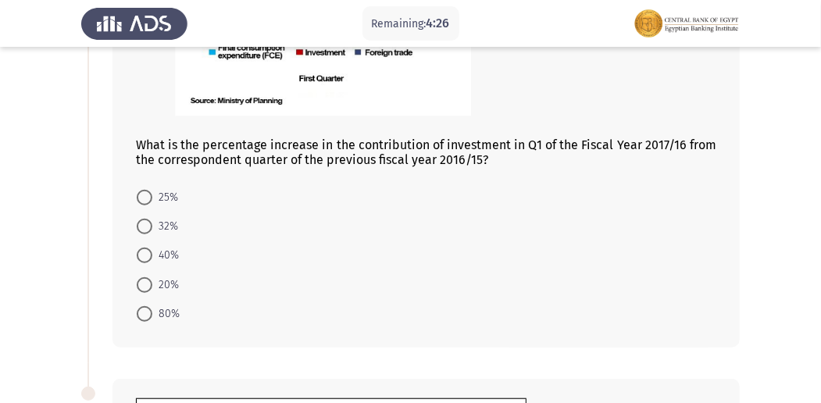
scroll to position [369, 0]
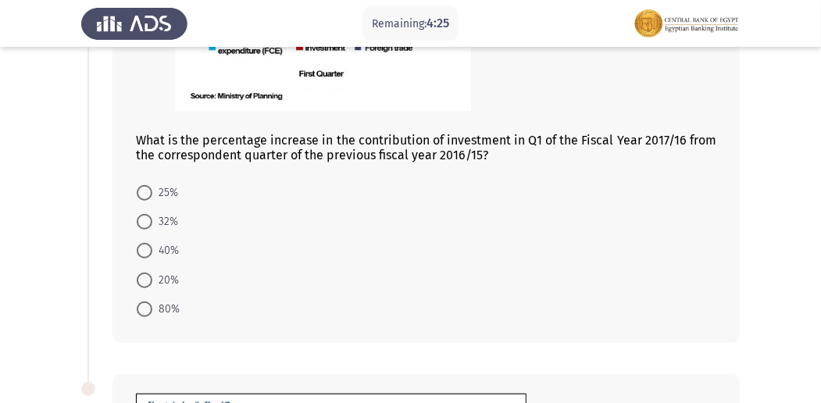
click at [142, 217] on span at bounding box center [145, 222] width 16 height 16
click at [142, 217] on input "32%" at bounding box center [145, 222] width 16 height 16
radio input "true"
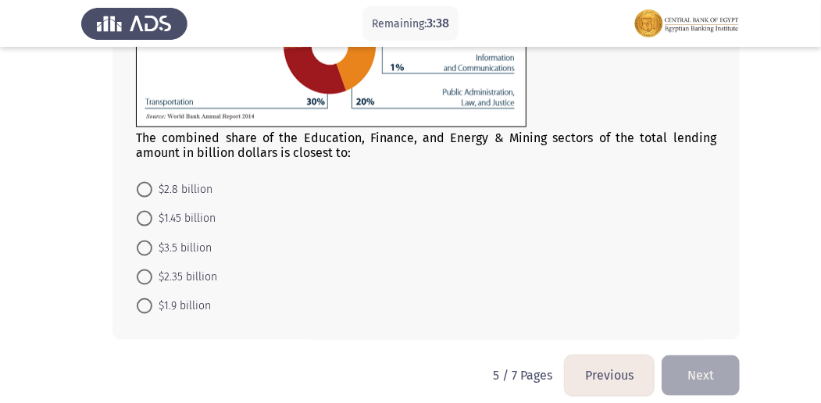
scroll to position [854, 0]
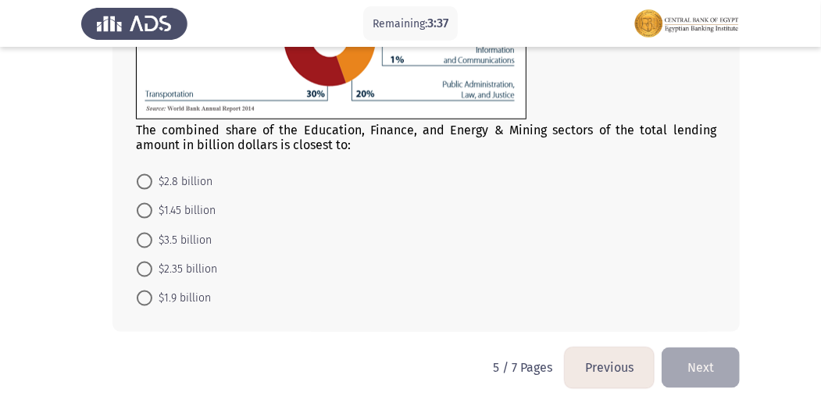
click at [154, 205] on span "$1.45 billion" at bounding box center [183, 210] width 63 height 19
click at [152, 205] on input "$1.45 billion" at bounding box center [145, 211] width 16 height 16
radio input "true"
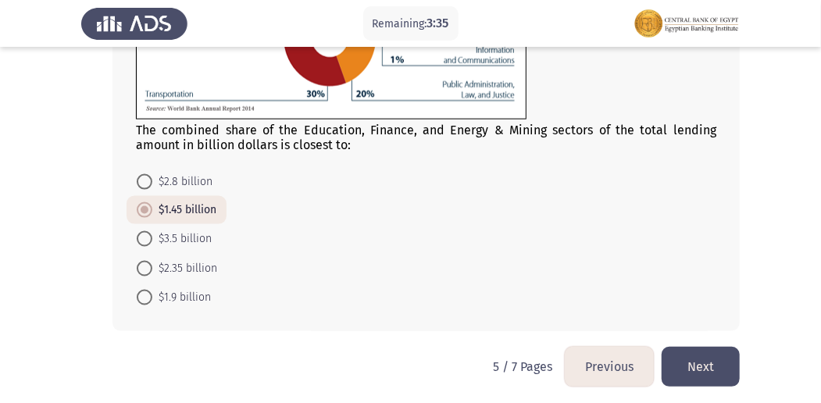
click at [718, 355] on button "Next" at bounding box center [700, 367] width 78 height 40
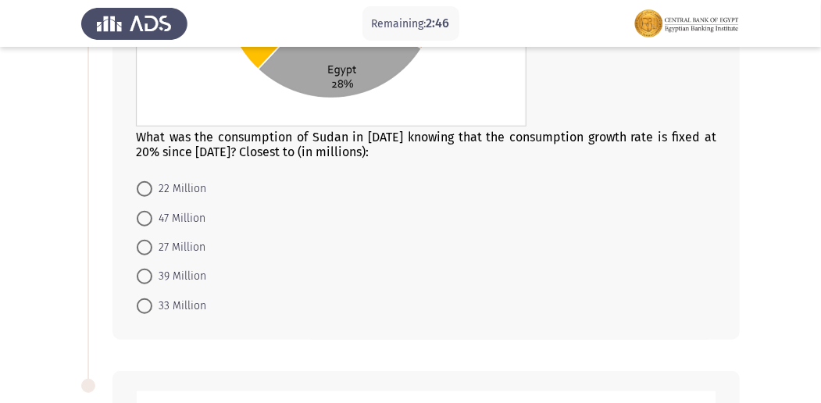
scroll to position [369, 0]
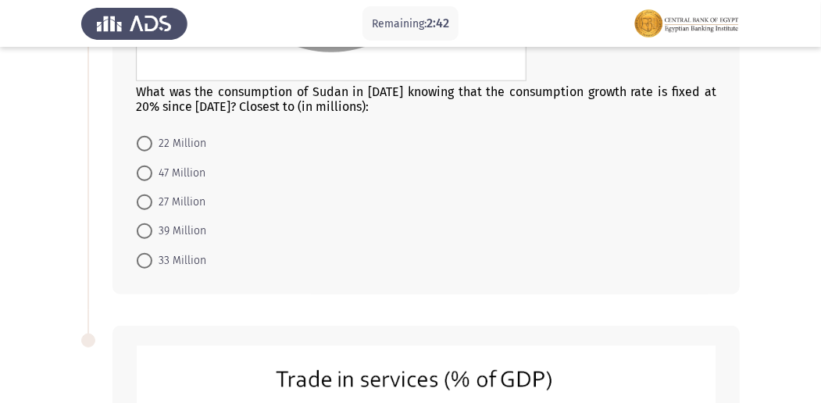
click at [149, 233] on span at bounding box center [145, 231] width 16 height 16
click at [149, 233] on input "39 Million" at bounding box center [145, 231] width 16 height 16
radio input "true"
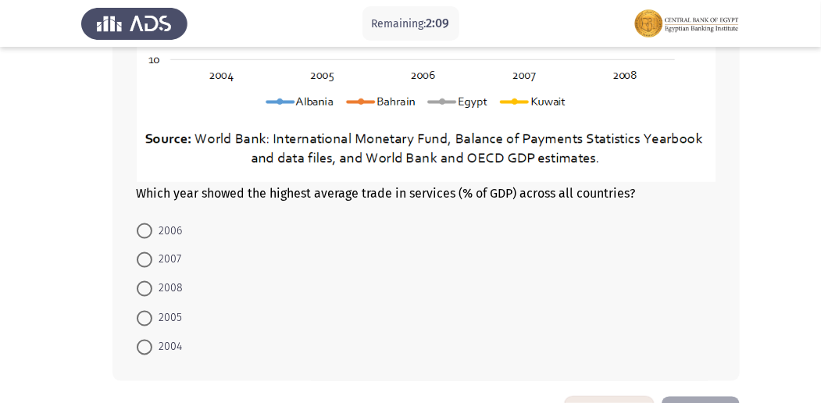
scroll to position [990, 0]
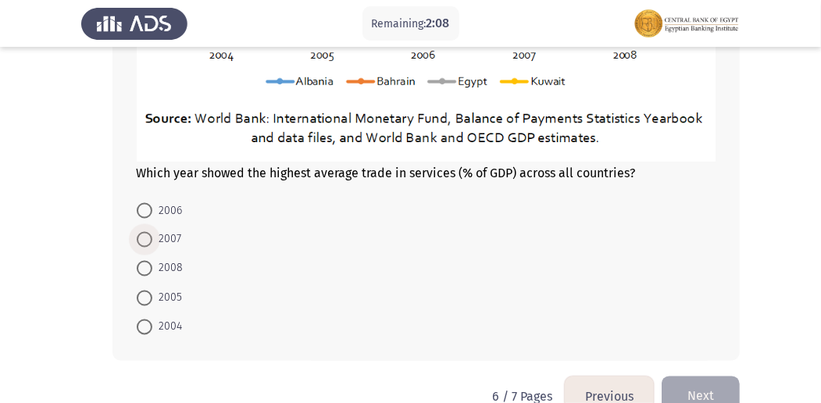
click at [137, 233] on span at bounding box center [145, 240] width 16 height 16
click at [137, 233] on input "2007" at bounding box center [145, 240] width 16 height 16
radio input "true"
click at [710, 392] on button "Next" at bounding box center [700, 396] width 78 height 40
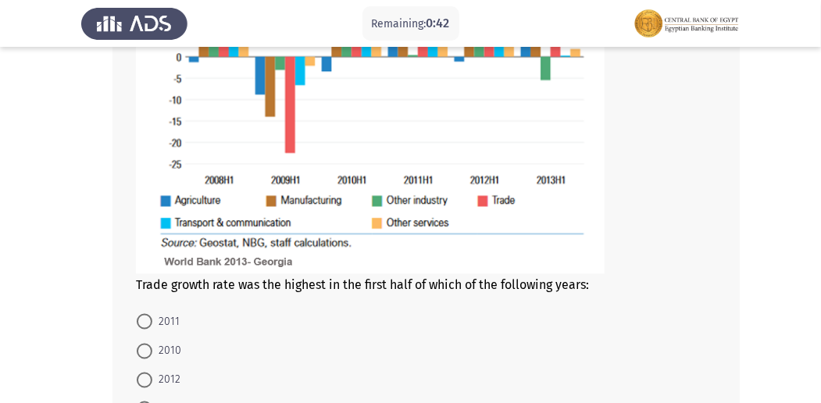
scroll to position [930, 0]
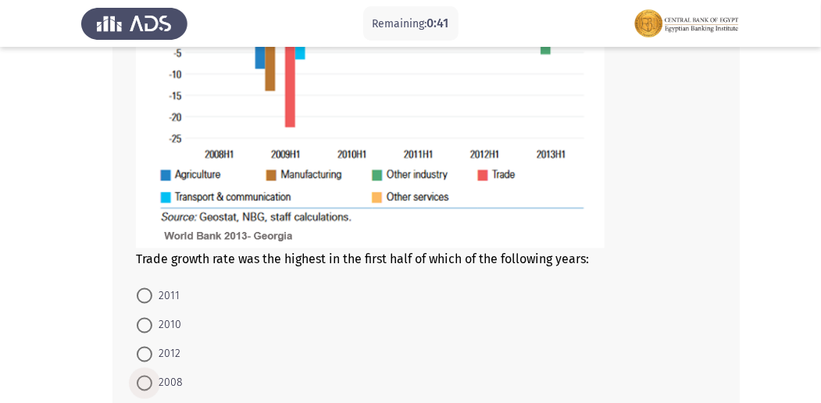
click at [142, 381] on span at bounding box center [145, 384] width 16 height 16
click at [142, 381] on input "2008" at bounding box center [145, 384] width 16 height 16
radio input "true"
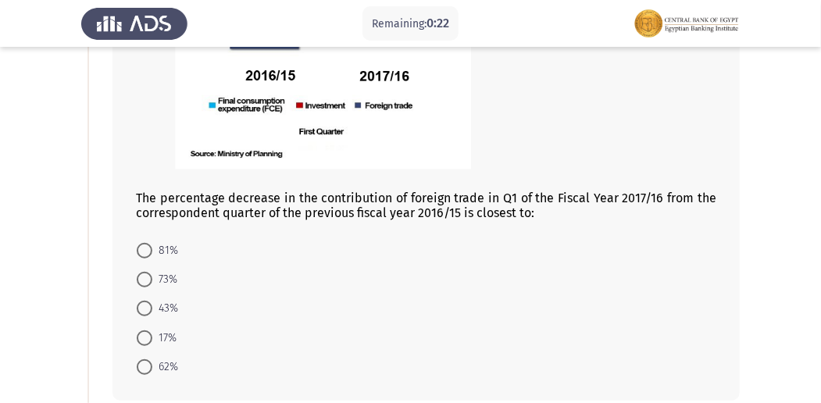
scroll to position [307, 0]
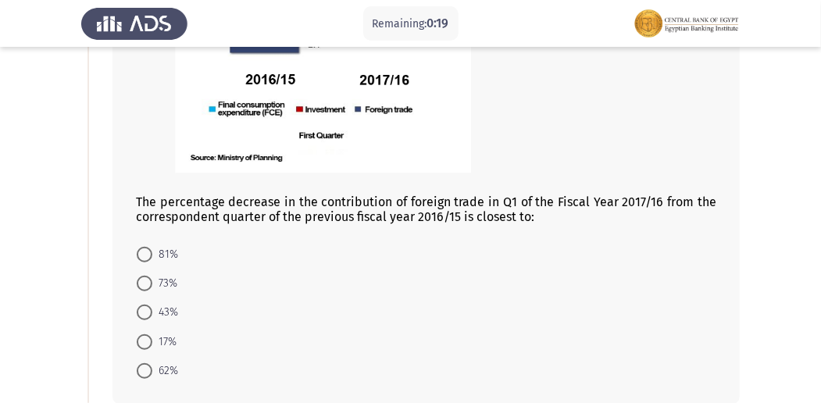
click at [151, 337] on span at bounding box center [145, 342] width 16 height 16
click at [151, 337] on input "17%" at bounding box center [145, 342] width 16 height 16
radio input "true"
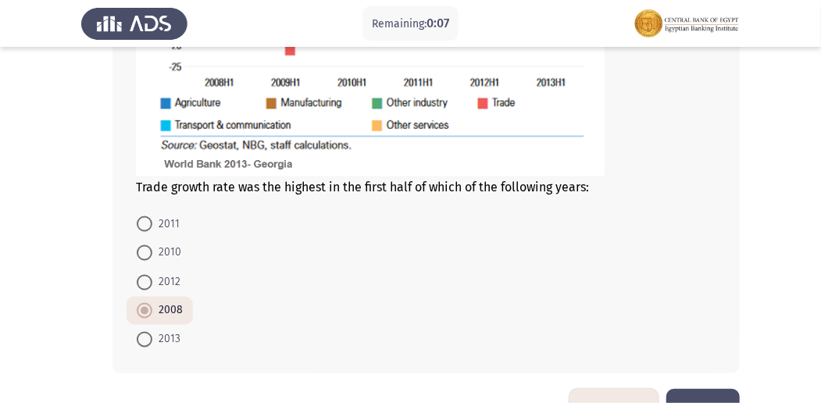
scroll to position [1046, 0]
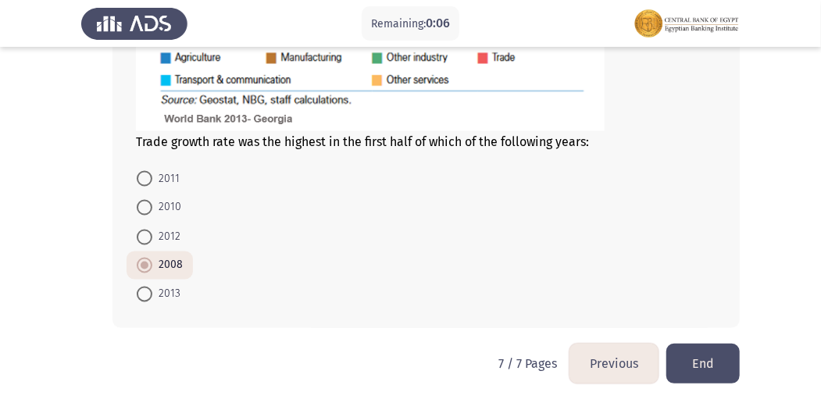
click at [711, 349] on button "End" at bounding box center [702, 364] width 73 height 40
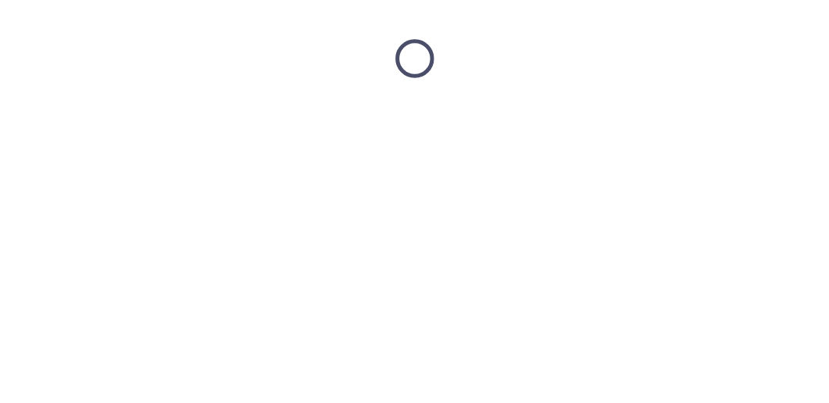
scroll to position [0, 0]
